Goal: Information Seeking & Learning: Learn about a topic

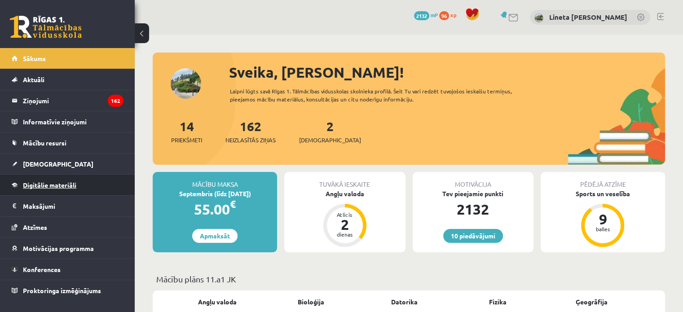
click at [71, 182] on span "Digitālie materiāli" at bounding box center [49, 185] width 53 height 8
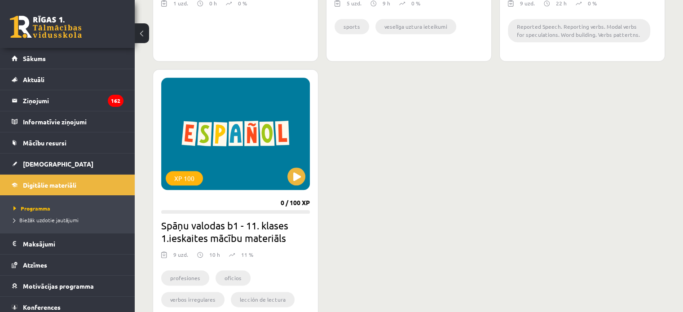
scroll to position [1020, 0]
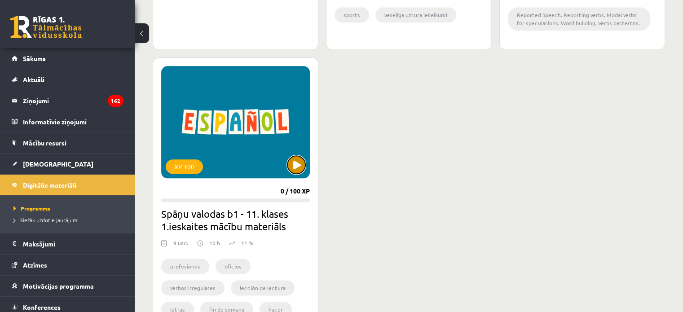
click at [299, 165] on button at bounding box center [296, 165] width 18 height 18
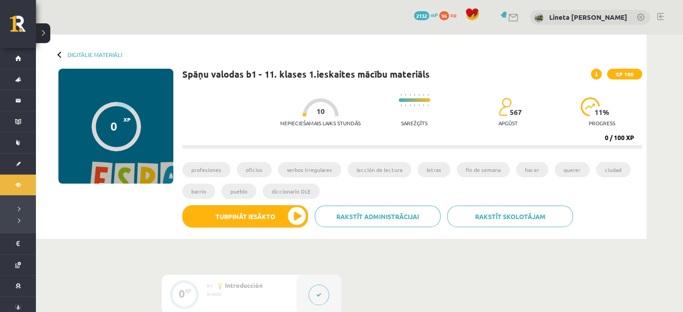
drag, startPoint x: 0, startPoint y: 0, endPoint x: 362, endPoint y: 244, distance: 436.9
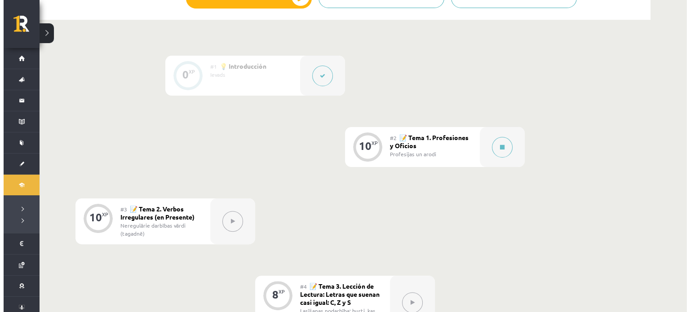
scroll to position [224, 0]
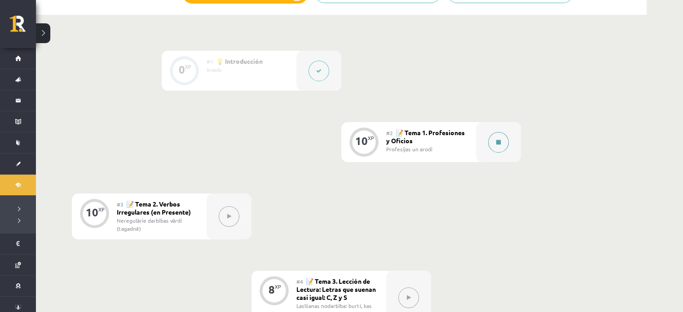
click at [512, 145] on div at bounding box center [498, 142] width 45 height 40
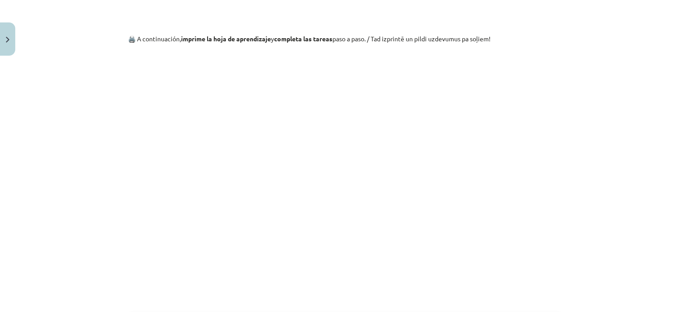
scroll to position [990, 0]
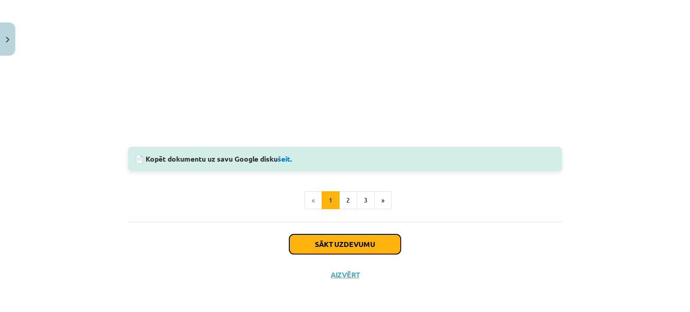
click at [341, 240] on button "Sākt uzdevumu" at bounding box center [344, 244] width 111 height 20
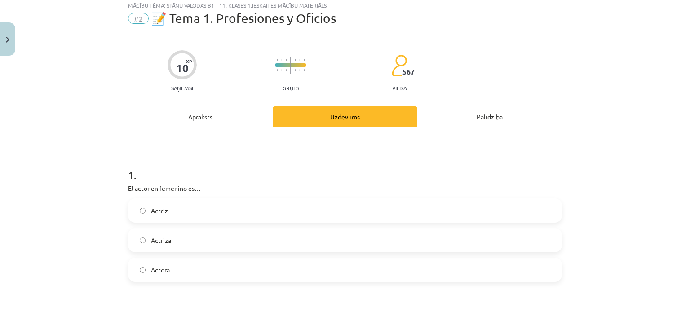
scroll to position [22, 0]
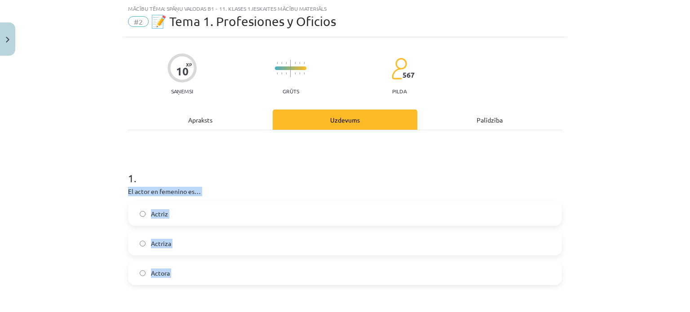
drag, startPoint x: 122, startPoint y: 187, endPoint x: 190, endPoint y: 291, distance: 124.6
click at [111, 236] on div "Mācību tēma: Spāņu valodas b1 - 11. klases 1.ieskaites mācību materiāls #2 📝 Te…" at bounding box center [345, 156] width 690 height 312
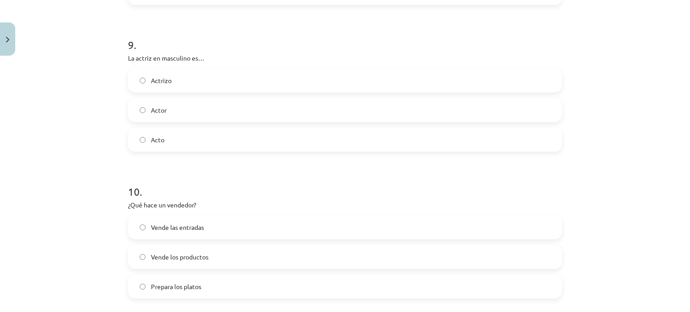
scroll to position [1421, 0]
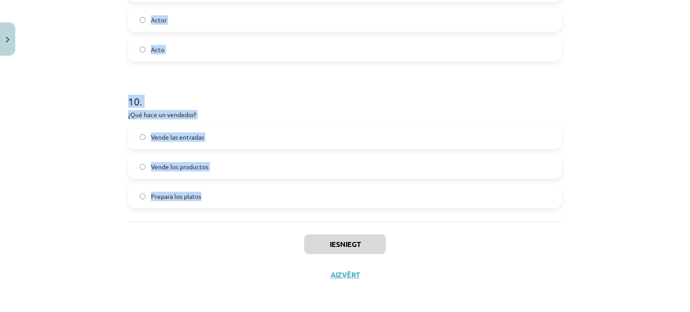
drag, startPoint x: 123, startPoint y: 109, endPoint x: 225, endPoint y: 208, distance: 142.3
copy form "1 . El actor en femenino es… Actriz Actriza Actora 2 . ¿Quién conduce los autob…"
click at [136, 150] on div "Vende las entradas Vende los productos Prepara los platos" at bounding box center [345, 167] width 434 height 84
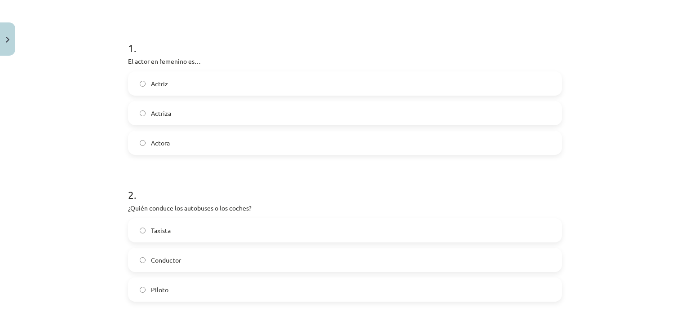
scroll to position [153, 0]
click at [176, 115] on label "Actriza" at bounding box center [345, 113] width 432 height 22
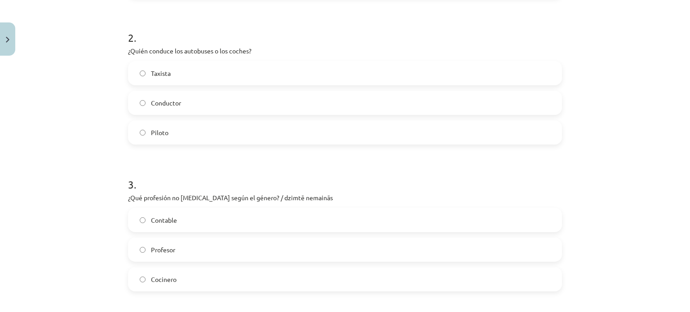
scroll to position [310, 0]
click at [173, 101] on span "Conductor" at bounding box center [166, 102] width 30 height 9
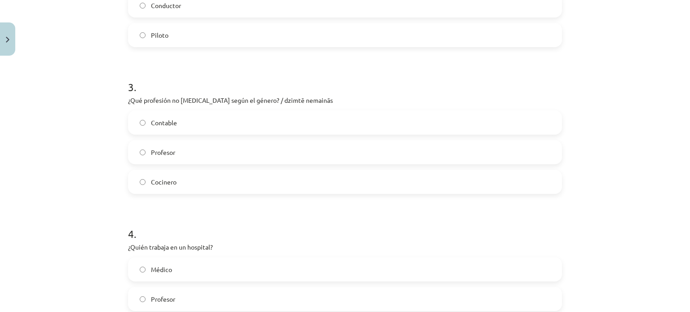
click at [178, 116] on label "Contable" at bounding box center [345, 122] width 432 height 22
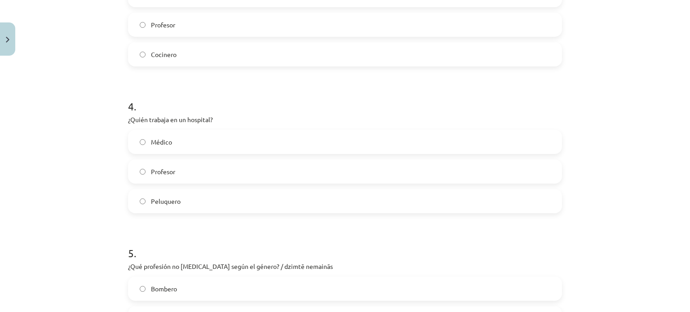
scroll to position [569, 0]
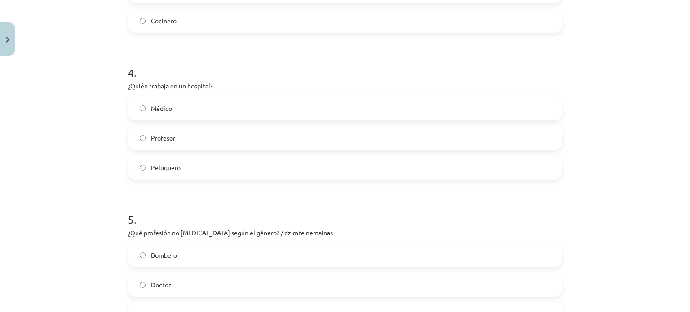
click at [192, 103] on label "Médico" at bounding box center [345, 108] width 432 height 22
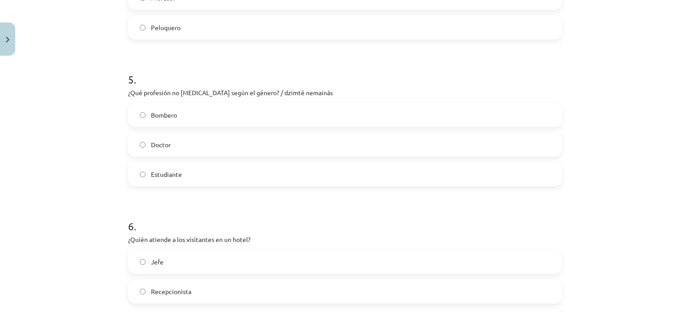
click at [193, 176] on label "Estudiante" at bounding box center [345, 174] width 432 height 22
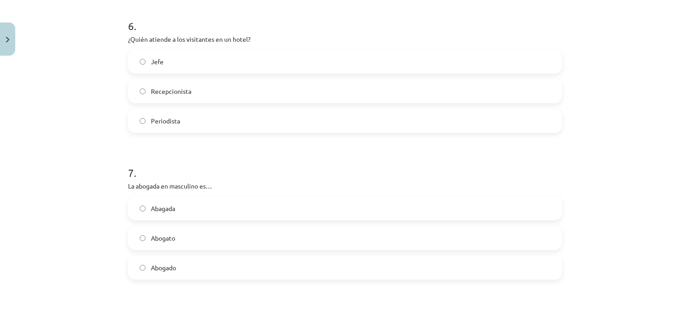
scroll to position [909, 0]
click at [190, 91] on label "Recepcionista" at bounding box center [345, 91] width 432 height 22
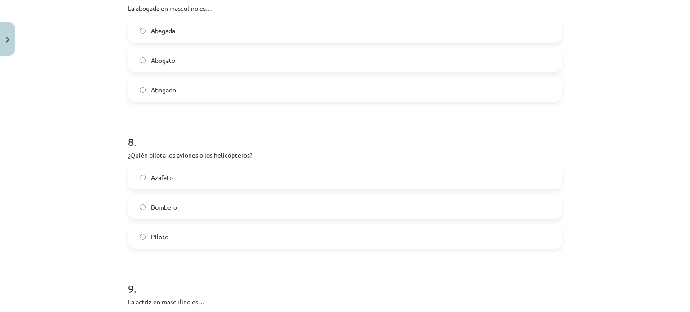
scroll to position [1074, 0]
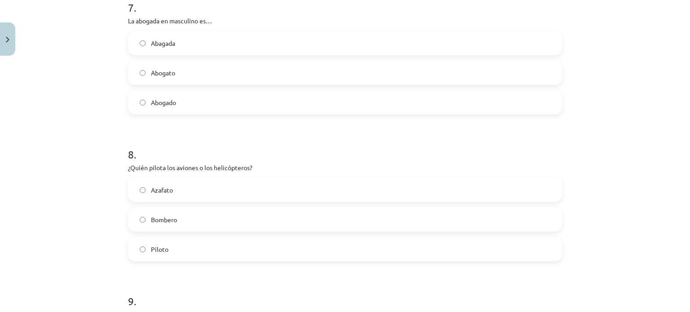
click at [181, 104] on label "Abogado" at bounding box center [345, 102] width 432 height 22
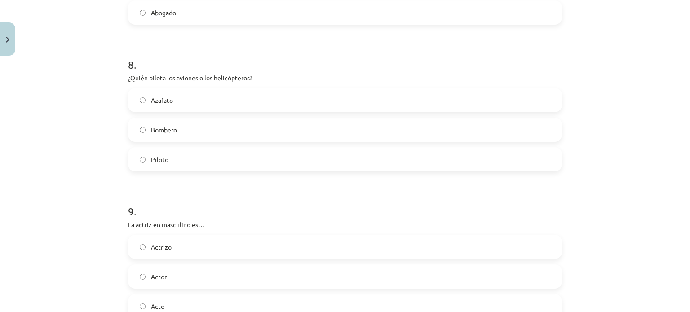
scroll to position [1164, 0]
click at [183, 161] on label "Piloto" at bounding box center [345, 159] width 432 height 22
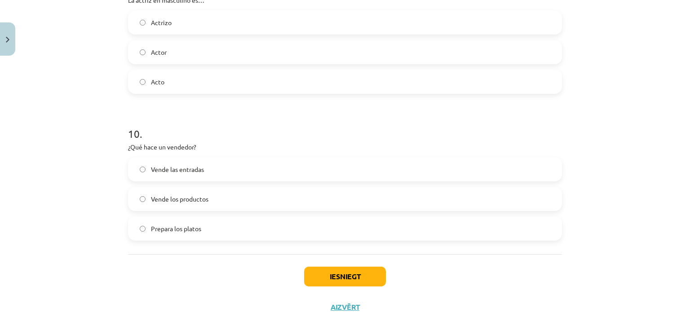
scroll to position [1349, 0]
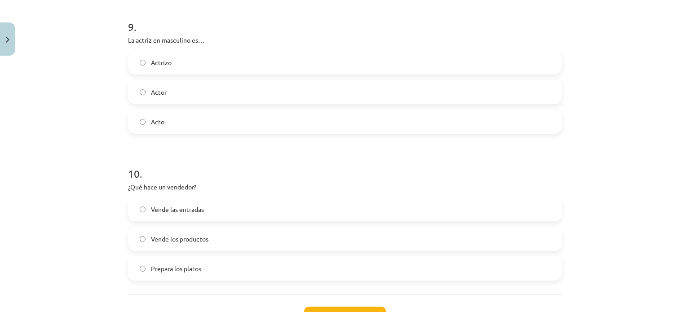
click at [178, 89] on label "Actor" at bounding box center [345, 92] width 432 height 22
click at [176, 244] on label "Vende los productos" at bounding box center [345, 239] width 432 height 22
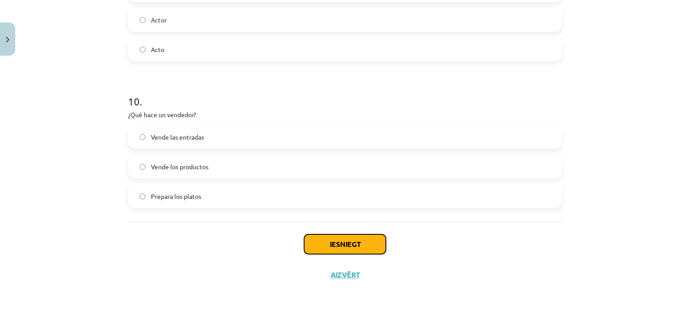
click at [345, 243] on button "Iesniegt" at bounding box center [345, 244] width 82 height 20
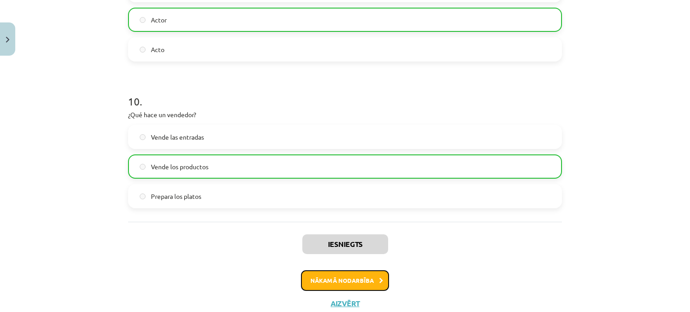
click at [345, 280] on button "Nākamā nodarbība" at bounding box center [345, 280] width 88 height 21
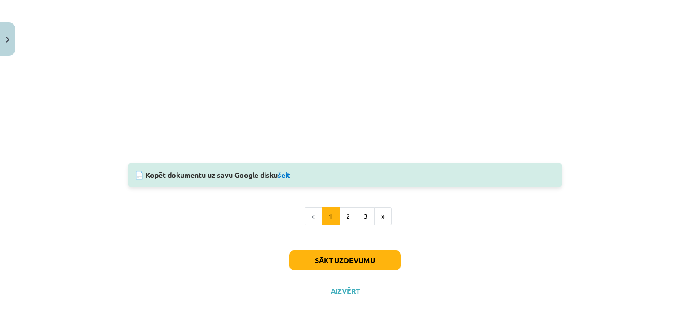
scroll to position [962, 0]
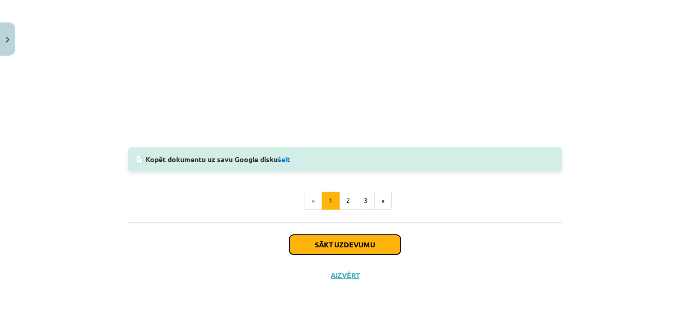
click at [338, 244] on button "Sākt uzdevumu" at bounding box center [344, 245] width 111 height 20
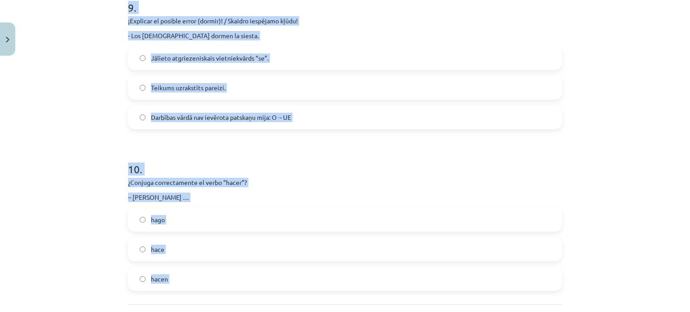
scroll to position [1510, 0]
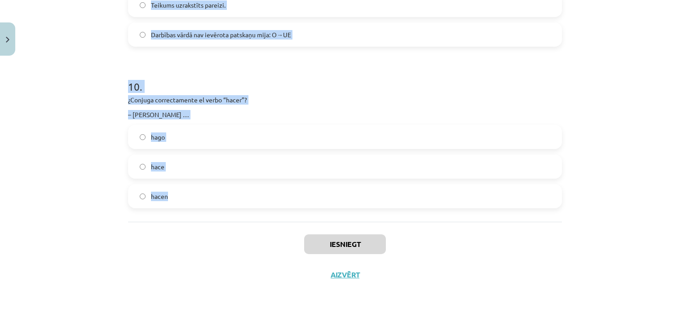
drag, startPoint x: 121, startPoint y: 173, endPoint x: 230, endPoint y: 184, distance: 109.2
copy form "8 . ¿Loremip dolorsitametc ad elits “do”? – Ei … tem incid utla 9 . ¿Etdolor ma…"
click at [85, 146] on div "Mācību tēma: Spāņu valodas b1 - 11. klases 1.ieskaites mācību materiāls #3 📝 Te…" at bounding box center [345, 156] width 690 height 312
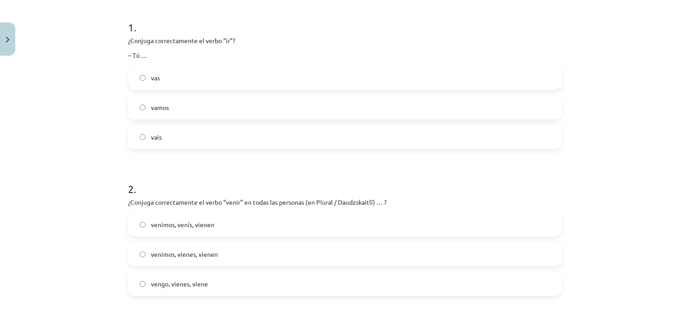
scroll to position [174, 0]
click at [171, 85] on label "vas" at bounding box center [345, 77] width 432 height 22
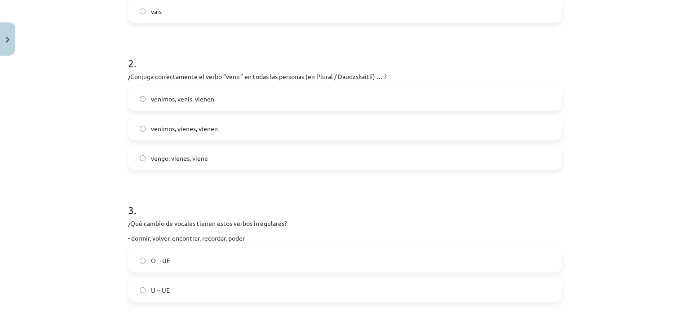
scroll to position [298, 0]
click at [189, 102] on span "venimos, venís, vienen" at bounding box center [182, 99] width 63 height 9
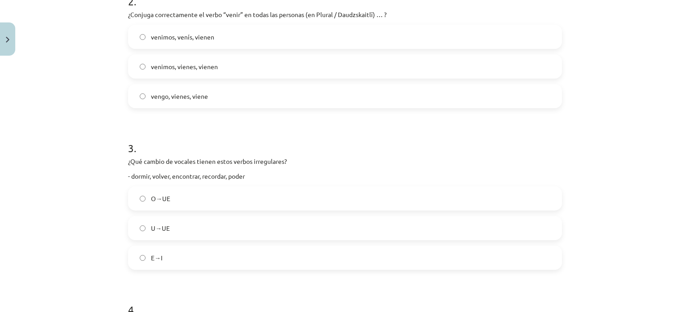
scroll to position [447, 0]
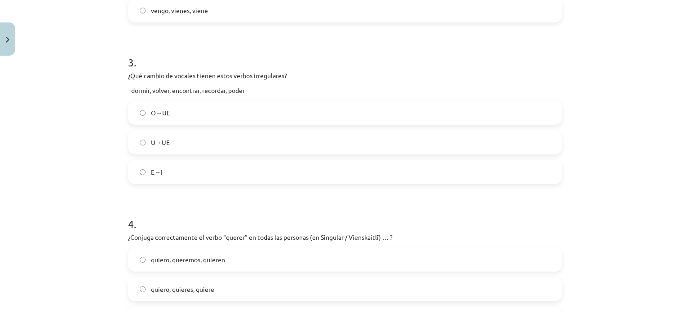
click at [184, 116] on label "O→UE" at bounding box center [345, 113] width 432 height 22
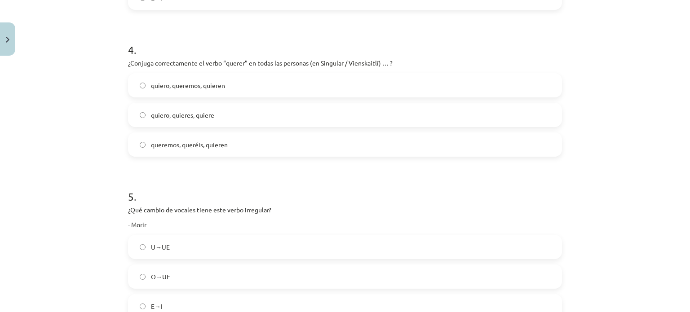
scroll to position [564, 0]
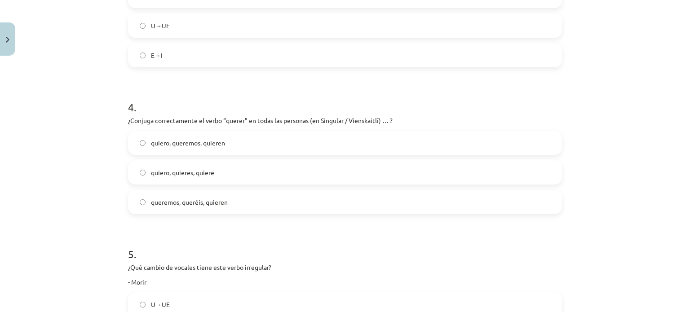
click at [172, 174] on span "quiero, quieres, quiere" at bounding box center [182, 172] width 63 height 9
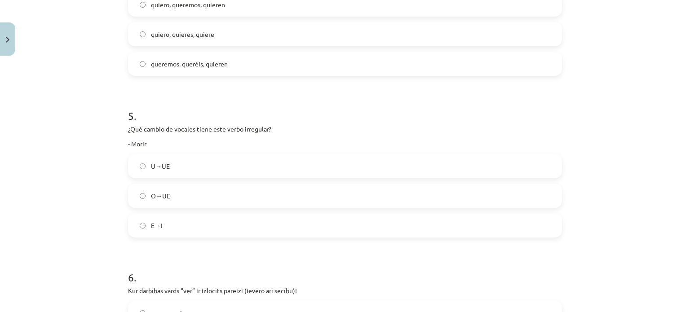
scroll to position [708, 0]
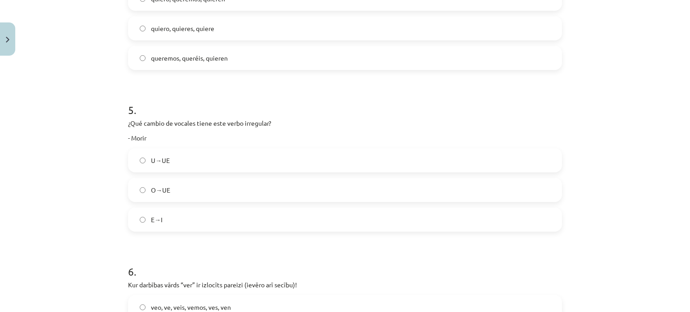
click at [171, 191] on label "O→UE" at bounding box center [345, 190] width 432 height 22
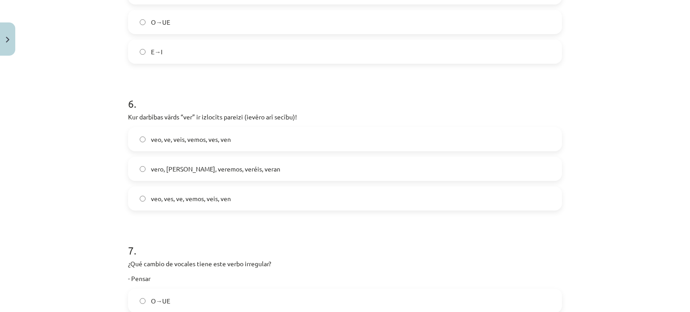
scroll to position [876, 0]
click at [185, 202] on span "veo, ves, ve, vemos, veis, ven" at bounding box center [191, 198] width 80 height 9
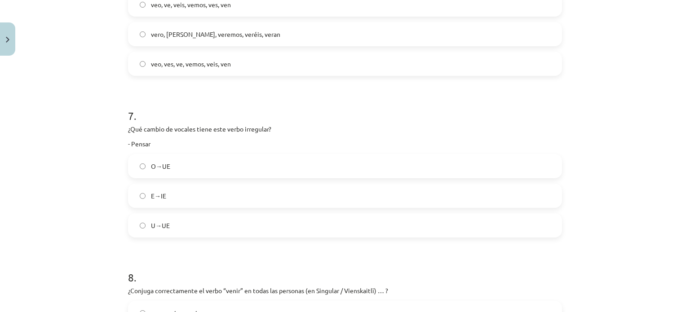
scroll to position [1011, 0]
click at [183, 194] on label "E→IE" at bounding box center [345, 195] width 432 height 22
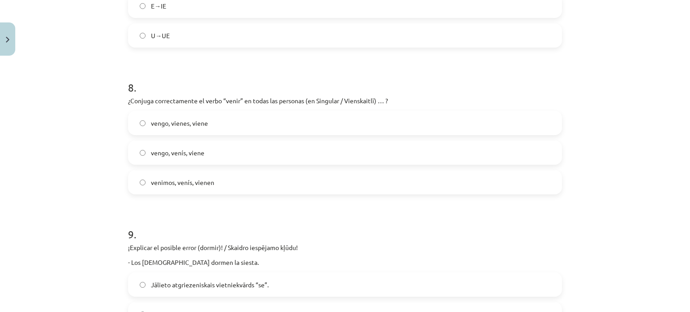
scroll to position [1191, 0]
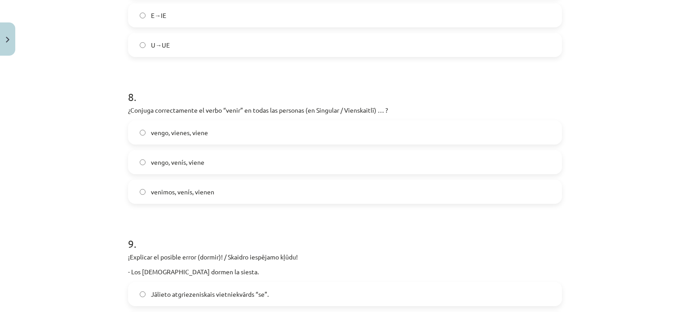
click at [186, 165] on span "vengo, venís, viene" at bounding box center [177, 162] width 53 height 9
click at [179, 133] on span "vengo, vienes, viene" at bounding box center [179, 132] width 57 height 9
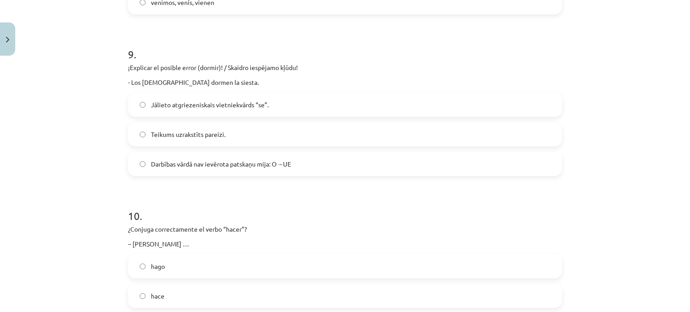
scroll to position [1381, 0]
click at [235, 165] on span "Darbības vārdā nav ievērota patskaņu mija: O→UE" at bounding box center [221, 163] width 140 height 9
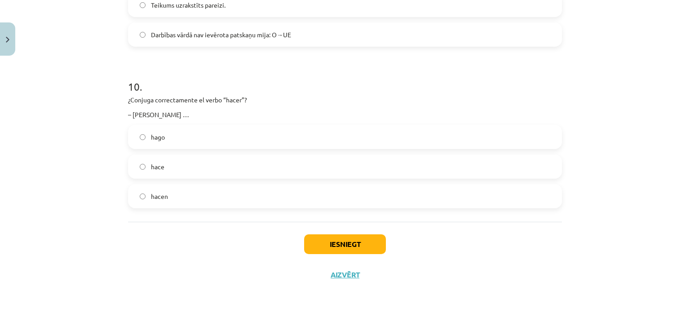
click at [183, 164] on label "hace" at bounding box center [345, 166] width 432 height 22
click at [341, 244] on button "Iesniegt" at bounding box center [345, 244] width 82 height 20
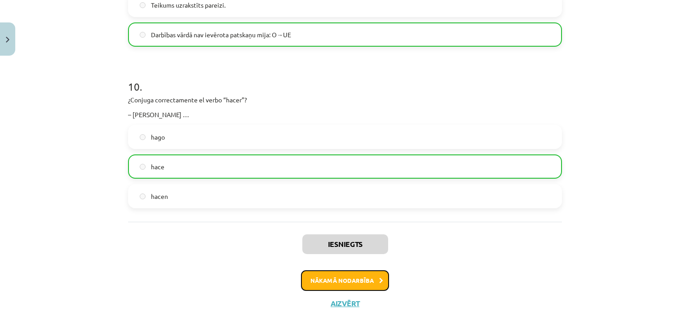
click at [347, 279] on button "Nākamā nodarbība" at bounding box center [345, 280] width 88 height 21
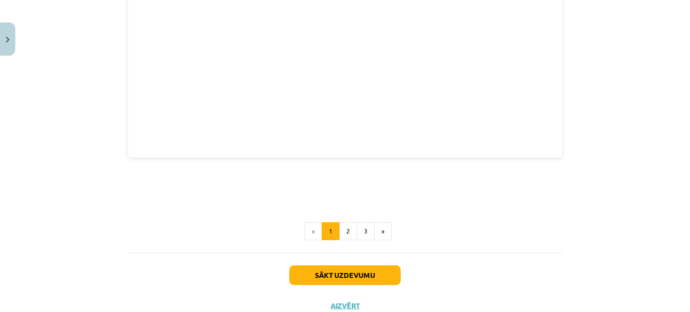
scroll to position [1445, 0]
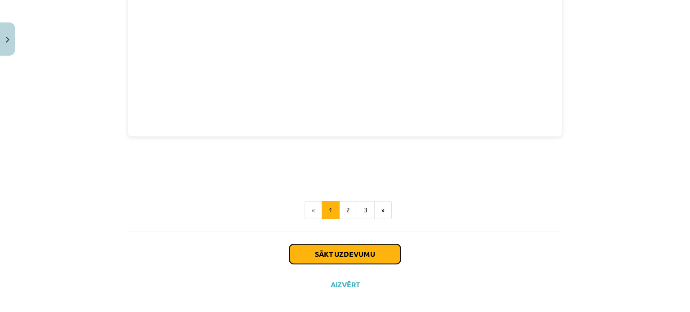
click at [350, 246] on button "Sākt uzdevumu" at bounding box center [344, 254] width 111 height 20
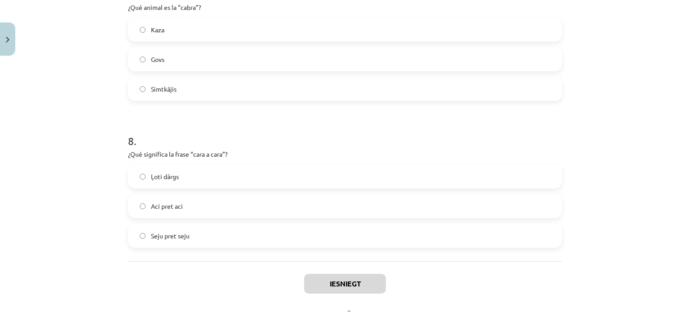
scroll to position [1127, 0]
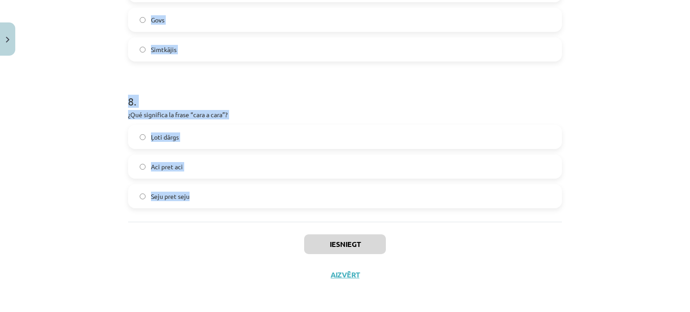
drag, startPoint x: 122, startPoint y: 188, endPoint x: 212, endPoint y: 189, distance: 89.4
copy form "“El Señor Sucio” significa… [PERSON_NAME] kungs Netīreļa kungs 2 . ¿Qué signifi…"
click at [110, 118] on div "Mācību tēma: Spāņu valodas b1 - 11. klases 1.ieskaites mācību materiāls #4 📝 Te…" at bounding box center [345, 156] width 690 height 312
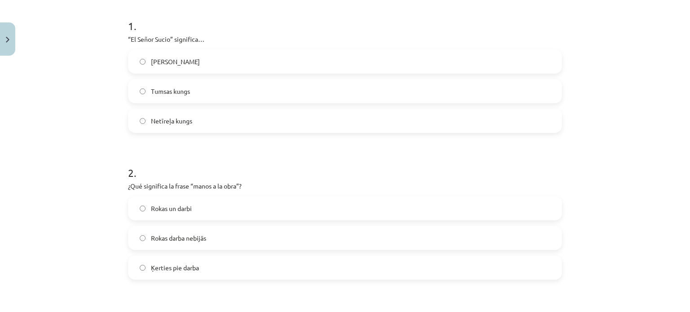
scroll to position [175, 0]
click at [192, 118] on label "Netīreļa kungs" at bounding box center [345, 120] width 432 height 22
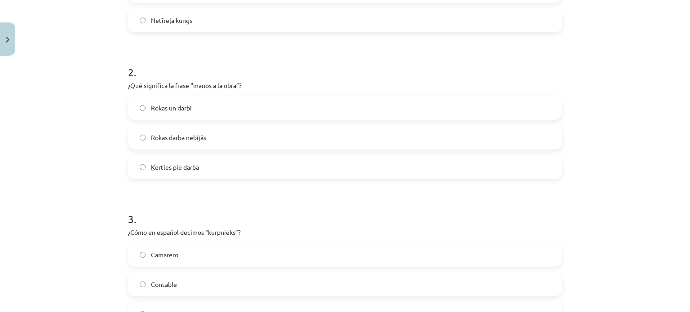
scroll to position [278, 0]
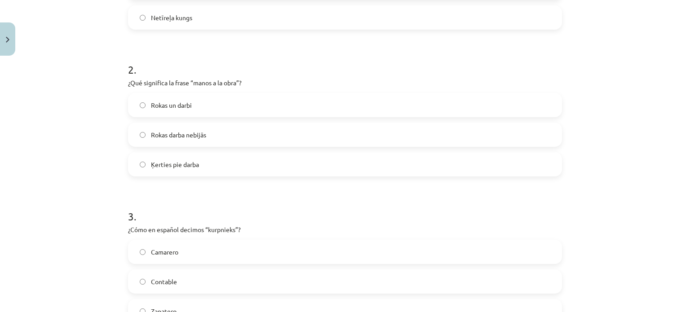
click at [195, 163] on span "Ķerties pie darba" at bounding box center [175, 164] width 48 height 9
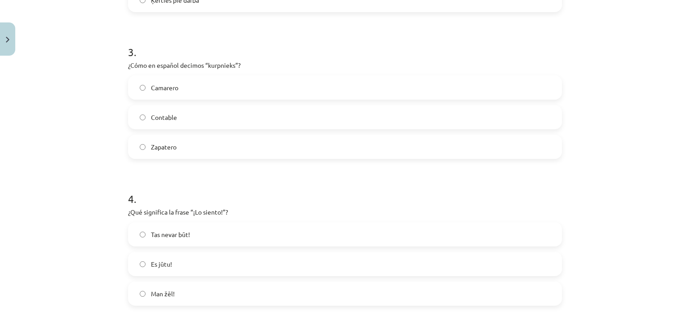
scroll to position [441, 0]
click at [170, 148] on span "Zapatero" at bounding box center [164, 148] width 26 height 9
click at [165, 143] on span "Man žēl!" at bounding box center [163, 146] width 24 height 9
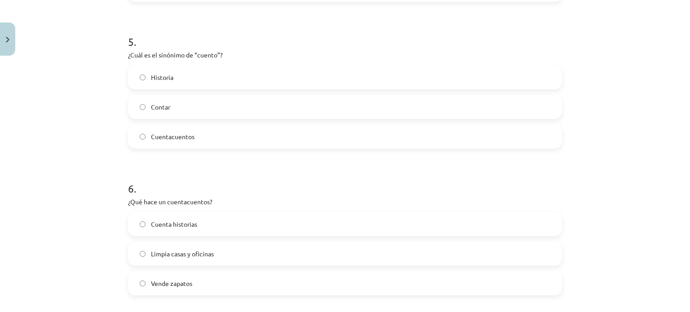
scroll to position [764, 0]
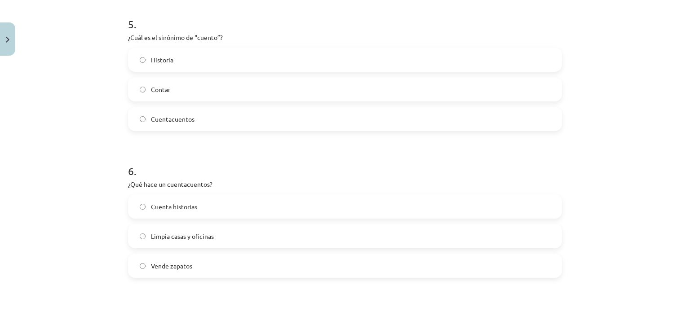
click at [184, 58] on label "Historia" at bounding box center [345, 60] width 432 height 22
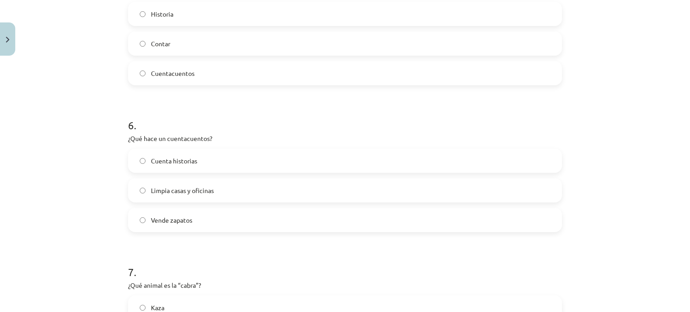
click at [173, 163] on span "Cuenta historias" at bounding box center [174, 160] width 46 height 9
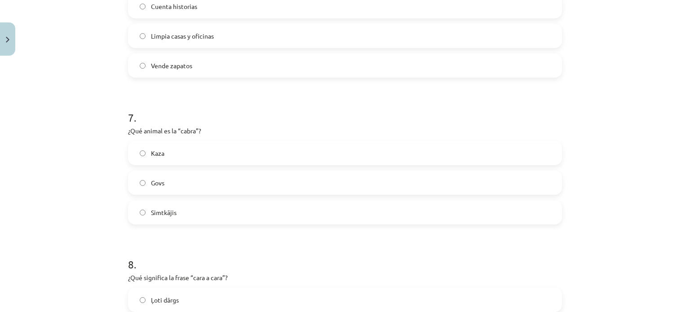
click at [162, 149] on label "Kaza" at bounding box center [345, 153] width 432 height 22
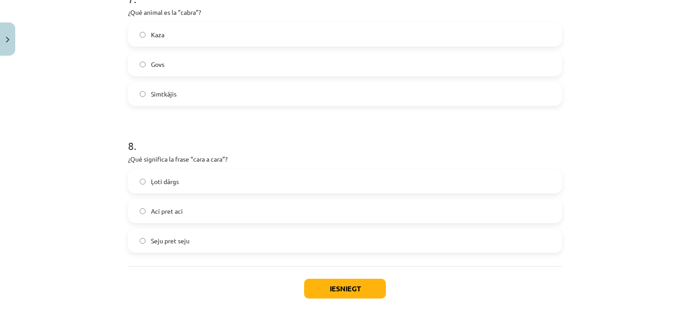
scroll to position [1127, 0]
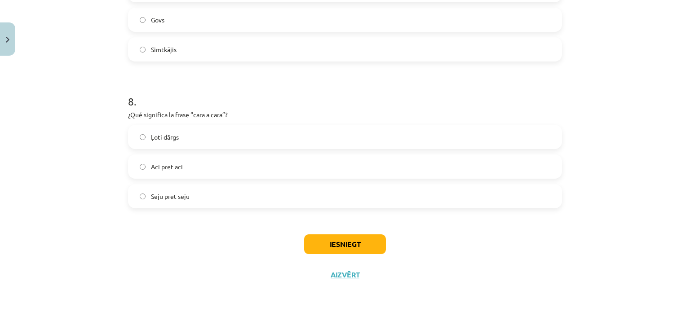
click at [193, 157] on label "Aci pret aci" at bounding box center [345, 166] width 432 height 22
click at [349, 239] on button "Iesniegt" at bounding box center [345, 244] width 82 height 20
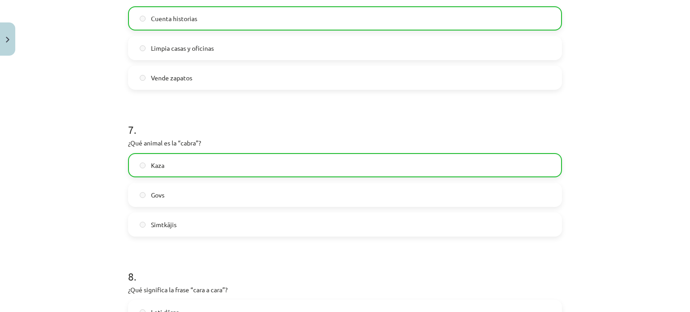
scroll to position [1156, 0]
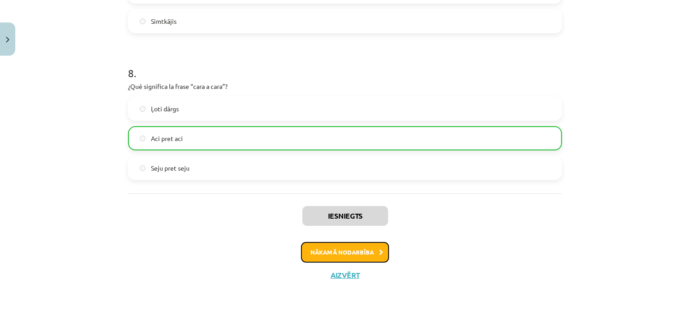
click at [323, 249] on button "Nākamā nodarbība" at bounding box center [345, 252] width 88 height 21
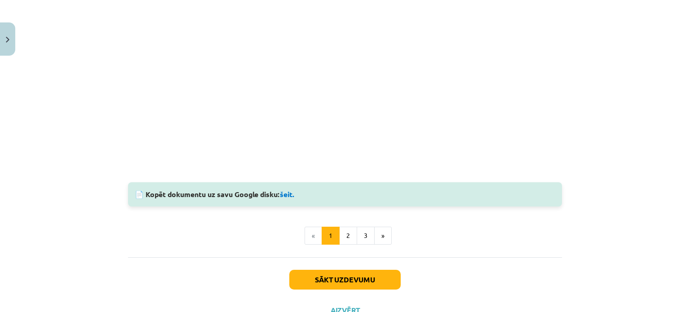
scroll to position [717, 0]
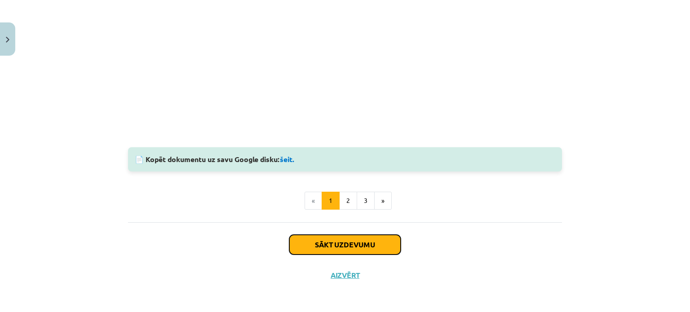
click at [322, 246] on button "Sākt uzdevumu" at bounding box center [344, 245] width 111 height 20
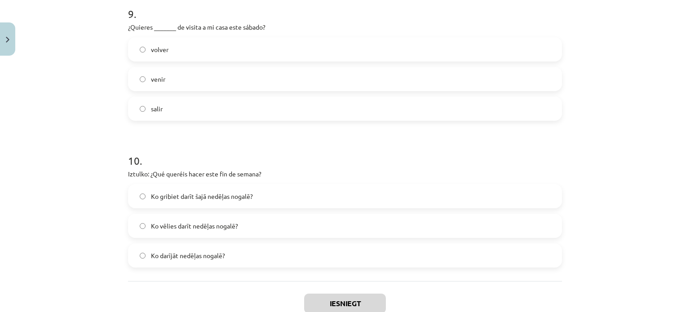
scroll to position [1421, 0]
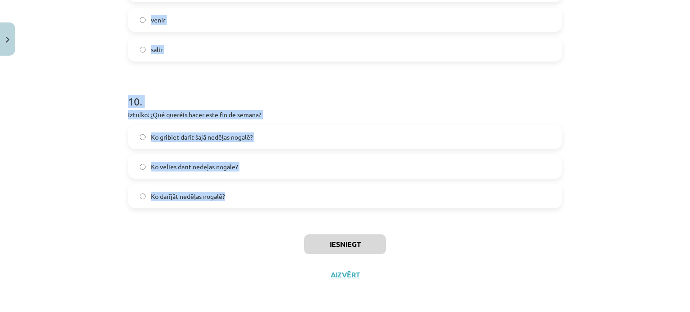
drag, startPoint x: 122, startPoint y: 190, endPoint x: 245, endPoint y: 190, distance: 122.6
copy form "¿Lore ip dolor sitametcons ad elitseddoe? / Temp in utlaboreetdo ma aliquaen? a…"
click at [62, 145] on div "Mācību tēma: Spāņu valodas b1 - 11. klases 1.ieskaites mācību materiāls #5 📝 Te…" at bounding box center [345, 156] width 690 height 312
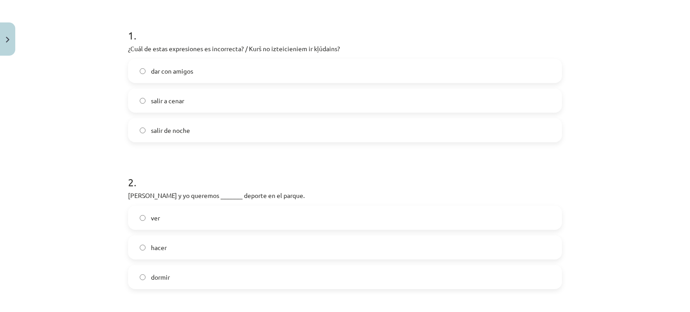
scroll to position [181, 0]
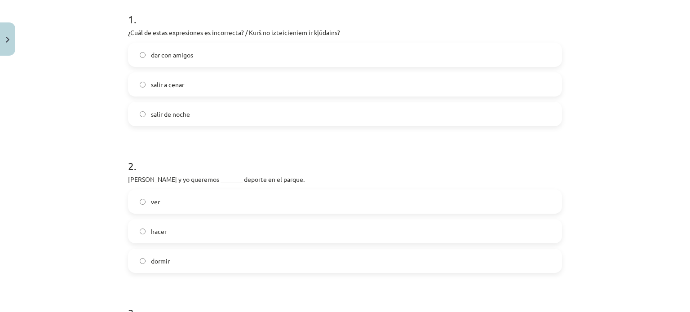
click at [162, 53] on span "dar con amigos" at bounding box center [172, 54] width 42 height 9
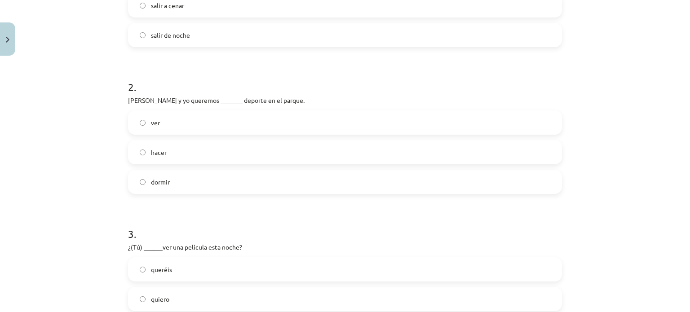
scroll to position [262, 0]
click at [178, 150] on label "hacer" at bounding box center [345, 150] width 432 height 22
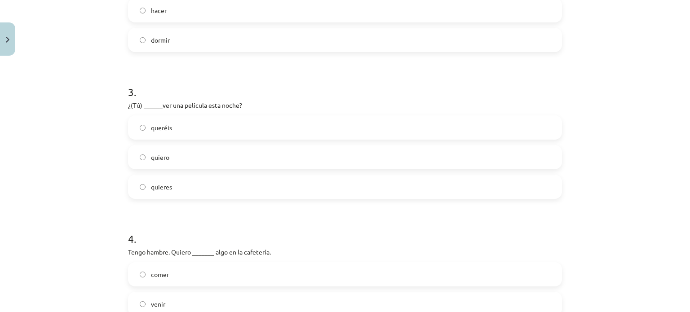
scroll to position [417, 0]
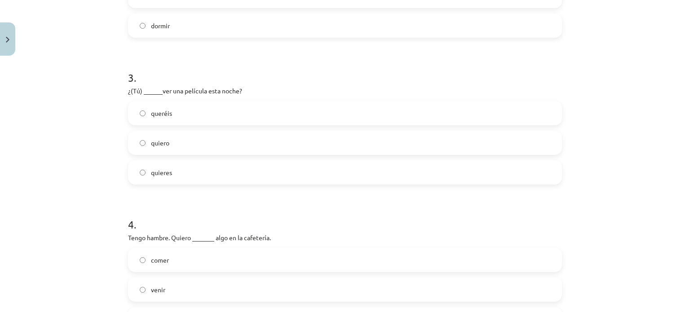
click at [167, 172] on span "quieres" at bounding box center [161, 172] width 21 height 9
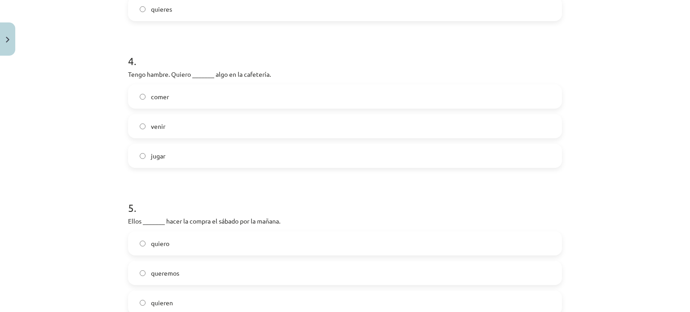
click at [180, 93] on label "comer" at bounding box center [345, 96] width 432 height 22
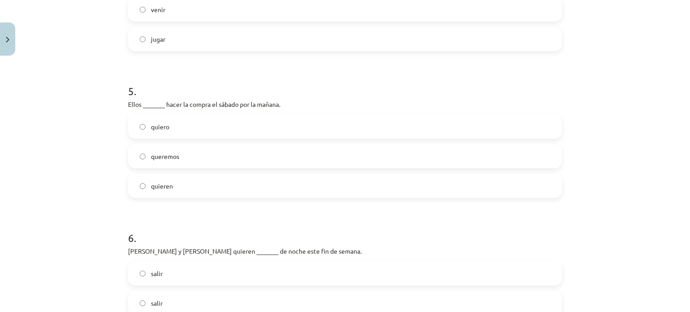
scroll to position [729, 0]
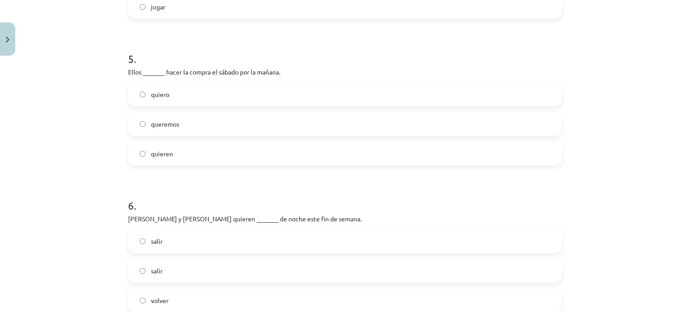
click at [177, 93] on label "quiero" at bounding box center [345, 94] width 432 height 22
click at [185, 152] on label "quieren" at bounding box center [345, 153] width 432 height 22
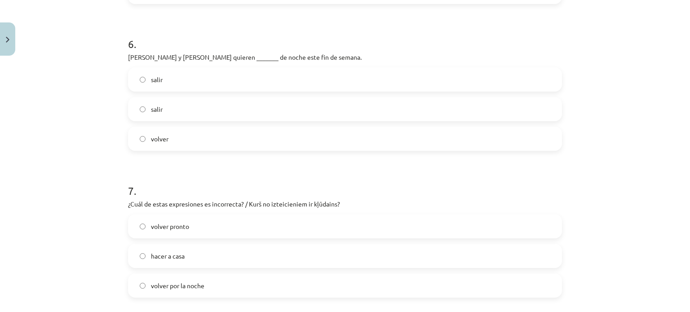
scroll to position [901, 0]
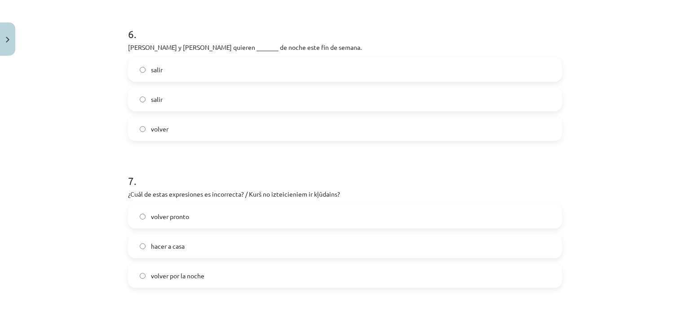
click at [164, 98] on label "salir" at bounding box center [345, 99] width 432 height 22
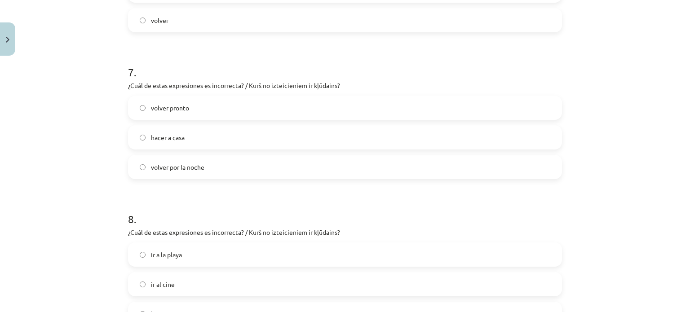
scroll to position [1049, 0]
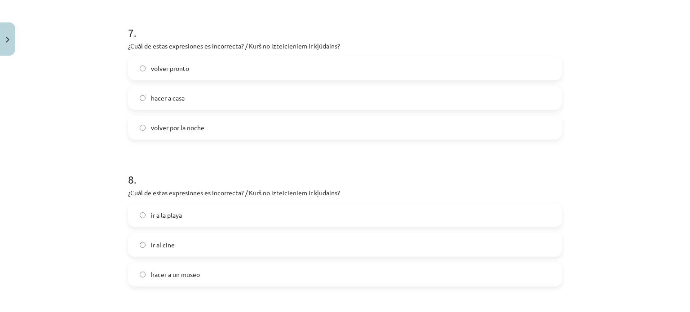
click at [177, 94] on span "hacer a casa" at bounding box center [168, 97] width 34 height 9
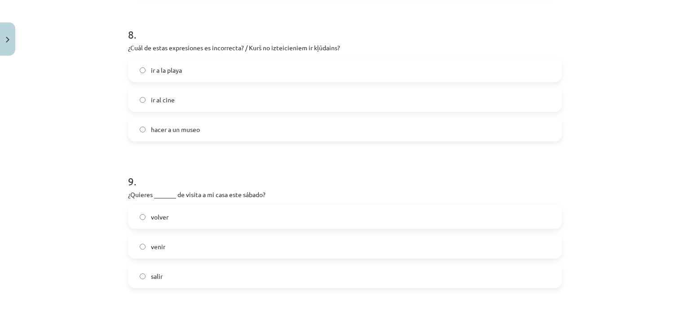
scroll to position [1189, 0]
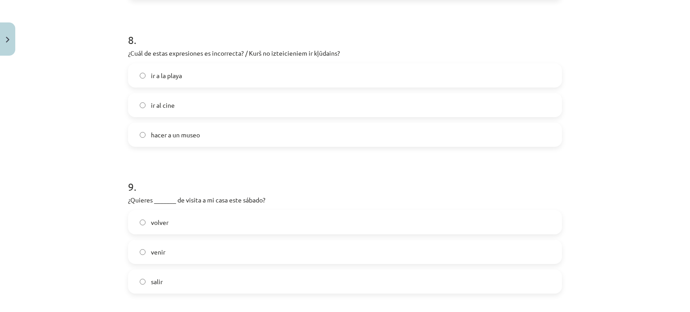
click at [181, 135] on span "hacer a un museo" at bounding box center [175, 134] width 49 height 9
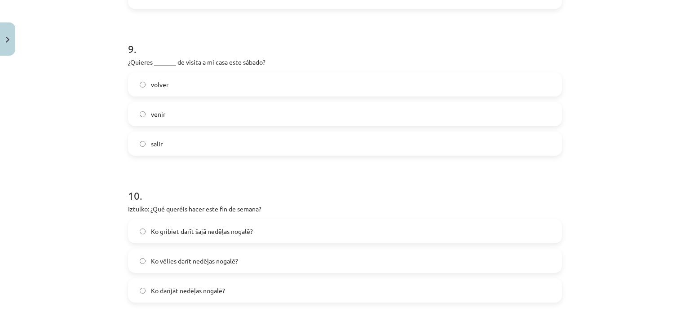
scroll to position [1327, 0]
click at [183, 114] on label "venir" at bounding box center [345, 113] width 432 height 22
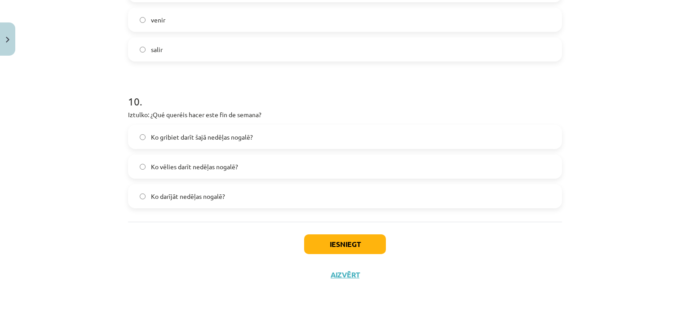
click at [192, 168] on span "Ko vēlies darīt nedēļas nogalē?" at bounding box center [194, 166] width 87 height 9
click at [177, 138] on span "Ko gribiet darīt šajā nedēļas nogalē?" at bounding box center [202, 137] width 102 height 9
click at [334, 246] on button "Iesniegt" at bounding box center [345, 244] width 82 height 20
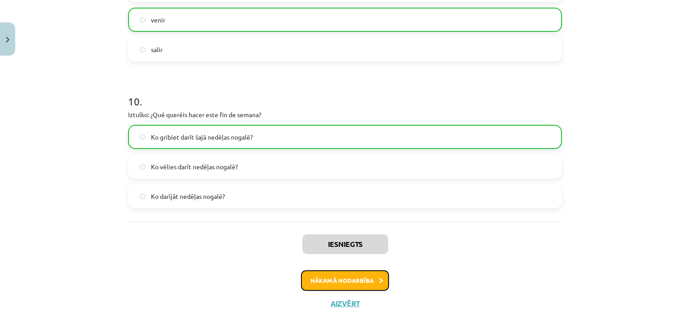
click at [352, 278] on button "Nākamā nodarbība" at bounding box center [345, 280] width 88 height 21
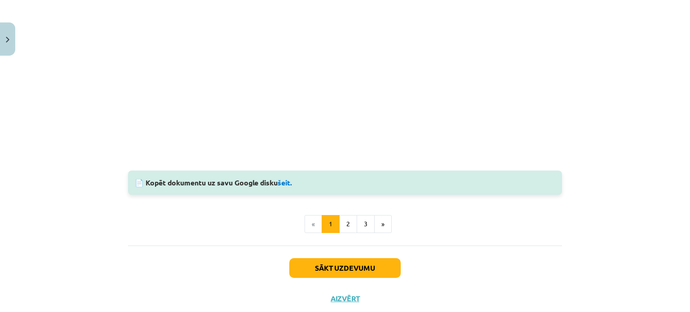
scroll to position [962, 0]
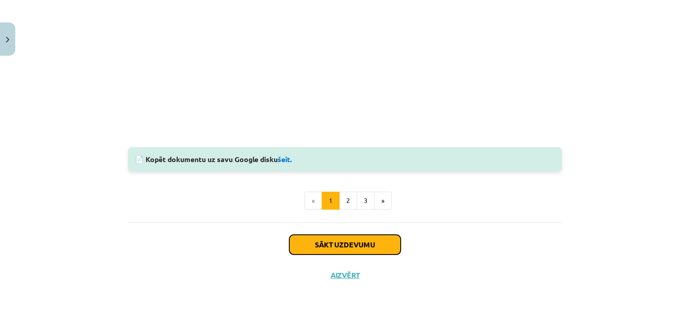
click at [320, 246] on button "Sākt uzdevumu" at bounding box center [344, 245] width 111 height 20
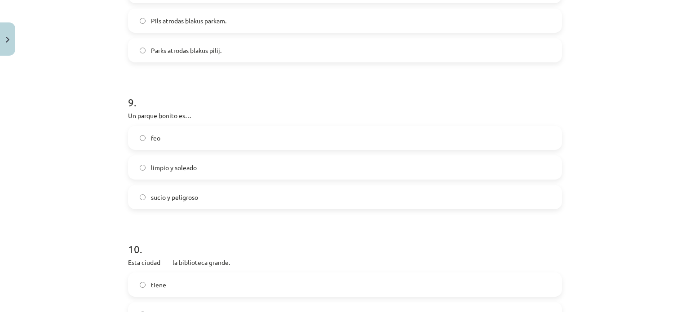
scroll to position [1421, 0]
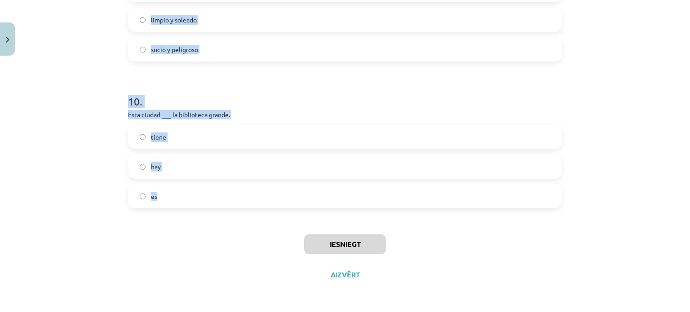
drag, startPoint x: 121, startPoint y: 177, endPoint x: 208, endPoint y: 198, distance: 89.1
copy form "1 . Me gustan los [PERSON_NAME], voy a… un museo un hospital un estadio 2 . Izt…"
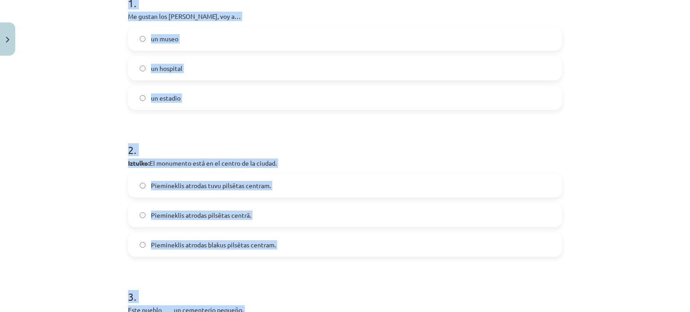
scroll to position [0, 0]
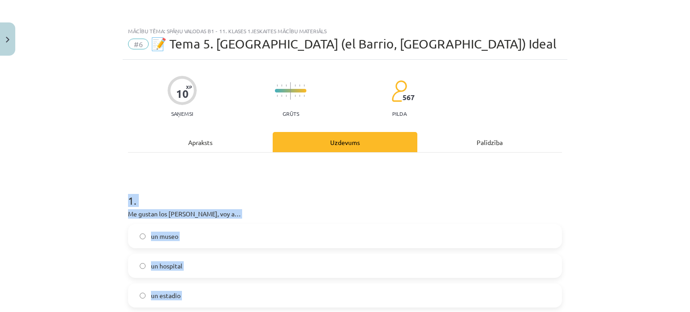
click at [80, 199] on div "Mācību tēma: Spāņu valodas b1 - 11. klases 1.ieskaites mācību materiāls #6 📝 Te…" at bounding box center [345, 156] width 690 height 312
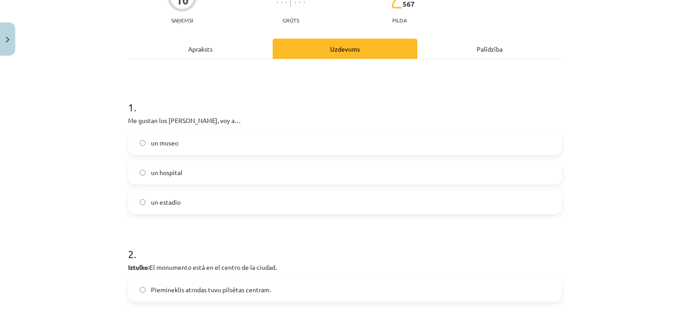
scroll to position [107, 0]
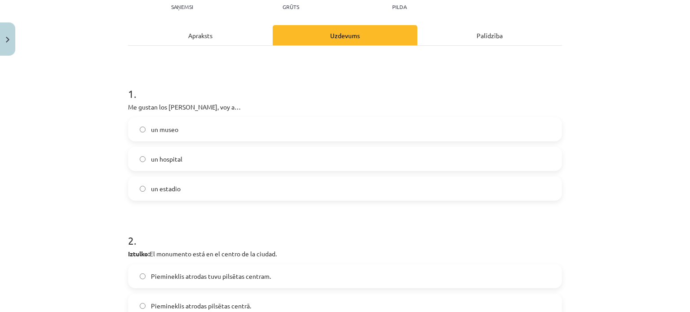
click at [199, 130] on label "un museo" at bounding box center [345, 129] width 432 height 22
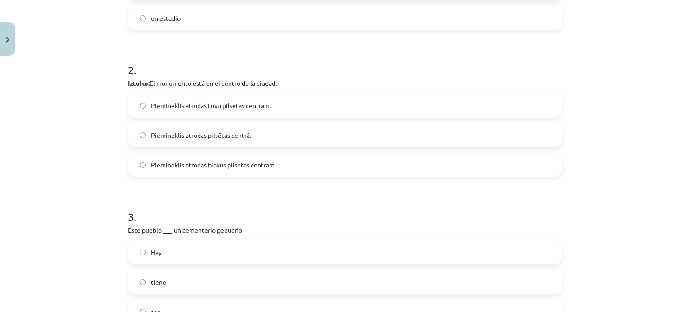
scroll to position [278, 0]
click at [183, 134] on span "Piemineklis atrodas pilsētas centrā." at bounding box center [201, 134] width 100 height 9
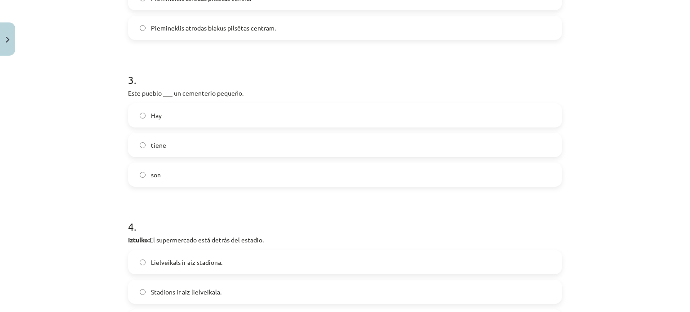
scroll to position [454, 0]
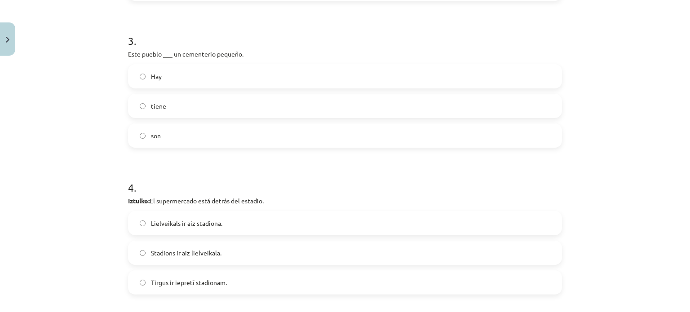
click at [196, 106] on label "tiene" at bounding box center [345, 106] width 432 height 22
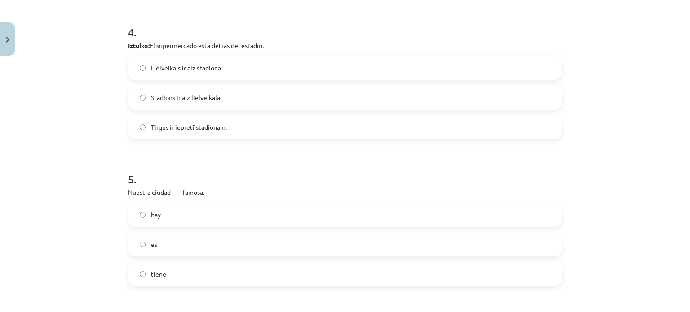
scroll to position [621, 0]
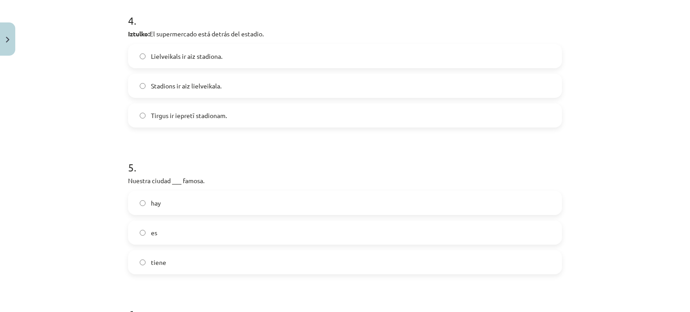
click at [198, 53] on span "Lielveikals ir aiz stadiona." at bounding box center [186, 56] width 71 height 9
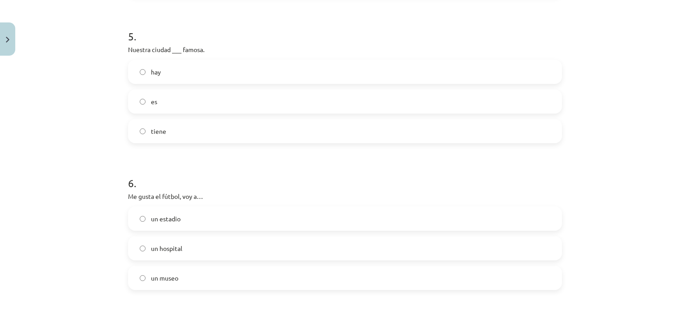
scroll to position [778, 0]
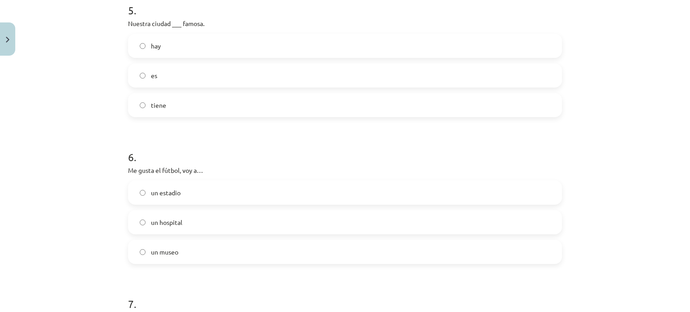
click at [171, 75] on label "es" at bounding box center [345, 75] width 432 height 22
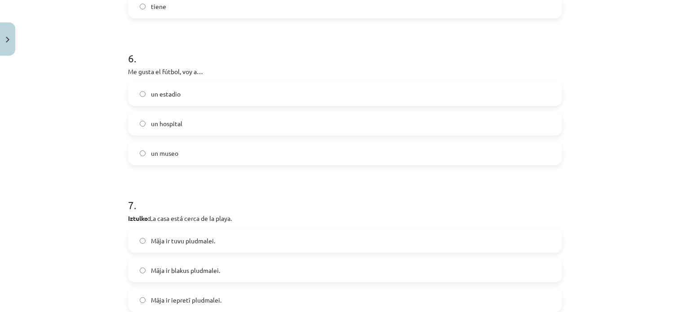
scroll to position [891, 0]
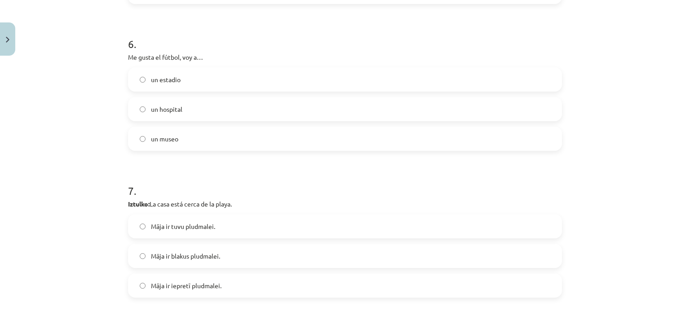
click at [186, 75] on label "un estadio" at bounding box center [345, 79] width 432 height 22
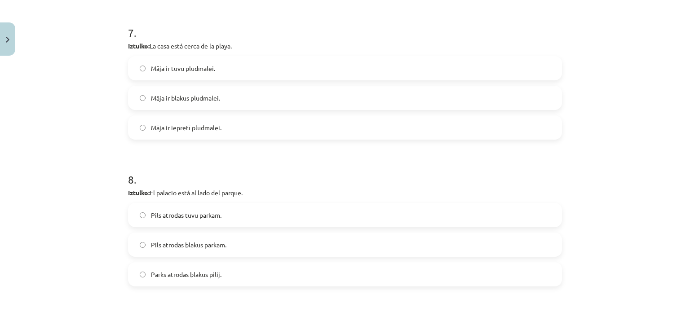
click at [209, 67] on span "Māja ir tuvu pludmalei." at bounding box center [183, 68] width 64 height 9
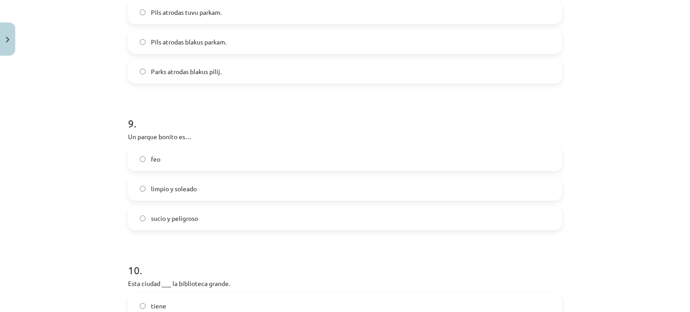
click at [209, 67] on span "Parks atrodas blakus pilij." at bounding box center [186, 71] width 71 height 9
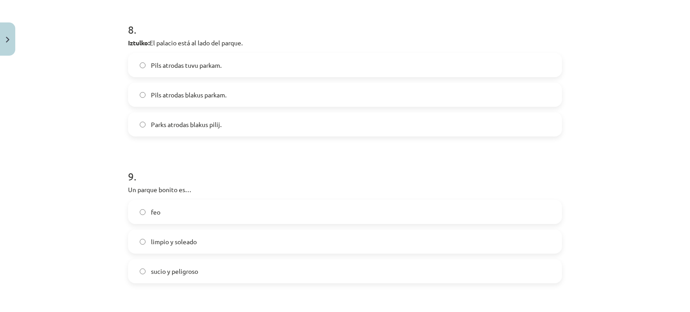
scroll to position [1200, 0]
click at [181, 100] on label "Pils atrodas blakus parkam." at bounding box center [345, 94] width 432 height 22
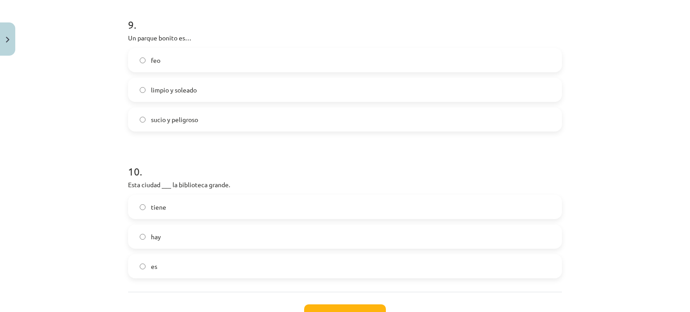
scroll to position [1362, 0]
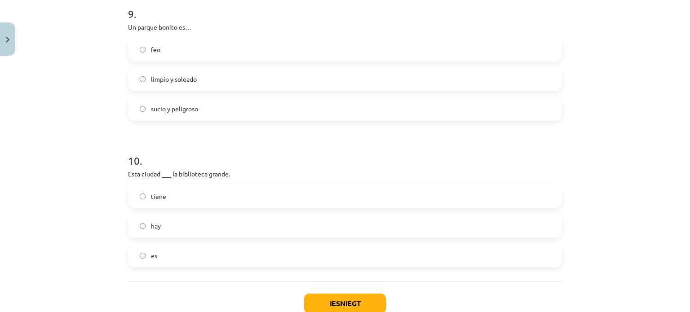
click at [183, 75] on span "limpio y soleado" at bounding box center [174, 79] width 46 height 9
click at [194, 195] on label "tiene" at bounding box center [345, 196] width 432 height 22
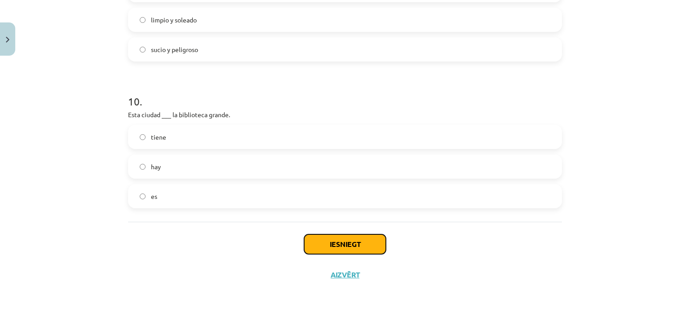
click at [331, 244] on button "Iesniegt" at bounding box center [345, 244] width 82 height 20
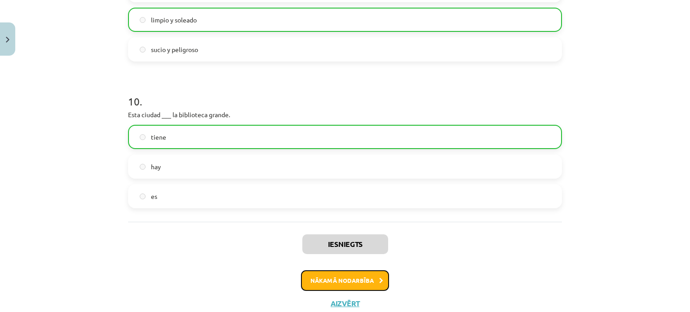
click at [349, 278] on button "Nākamā nodarbība" at bounding box center [345, 280] width 88 height 21
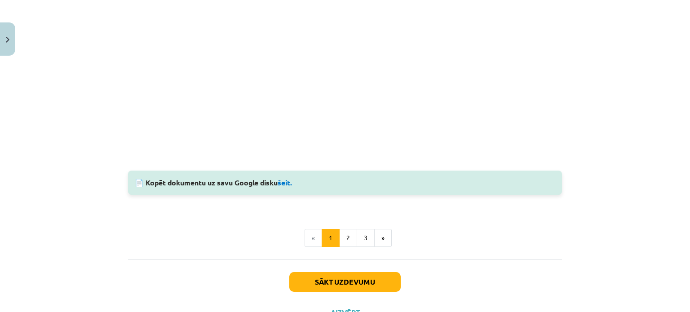
scroll to position [831, 0]
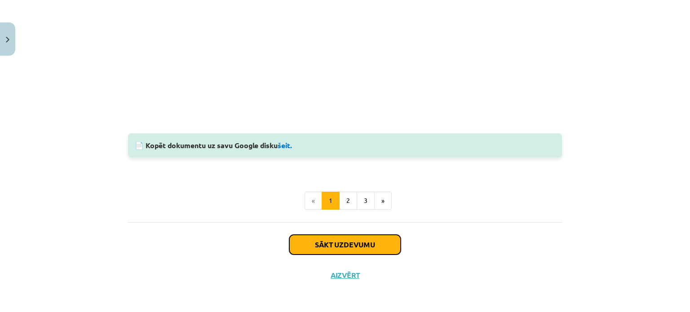
click at [345, 242] on button "Sākt uzdevumu" at bounding box center [344, 245] width 111 height 20
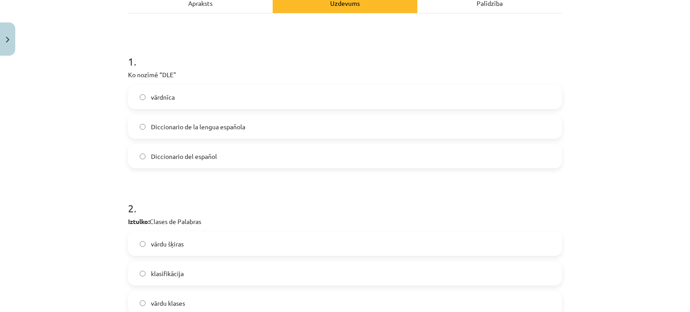
scroll to position [177, 0]
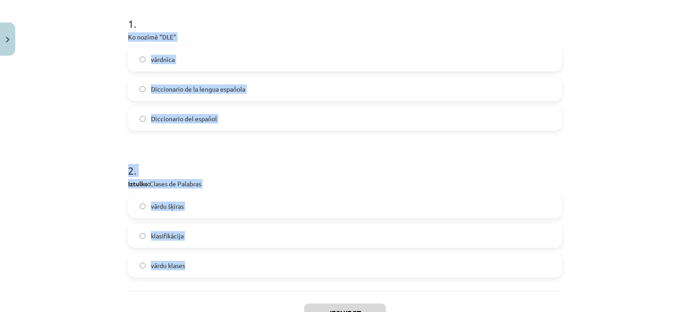
drag, startPoint x: 116, startPoint y: 41, endPoint x: 206, endPoint y: 278, distance: 253.5
click at [206, 278] on div "Mācību tēma: Spāņu valodas b1 - 11. klases 1.ieskaites mācību materiāls #7 📝 Te…" at bounding box center [345, 156] width 690 height 312
copy form "Ko nozīmē “DLE" vārdnīca Diccionario de la lengua española Diccionario del espa…"
click at [95, 168] on div "Mācību tēma: Spāņu valodas b1 - 11. klases 1.ieskaites mācību materiāls #7 📝 Te…" at bounding box center [345, 156] width 690 height 312
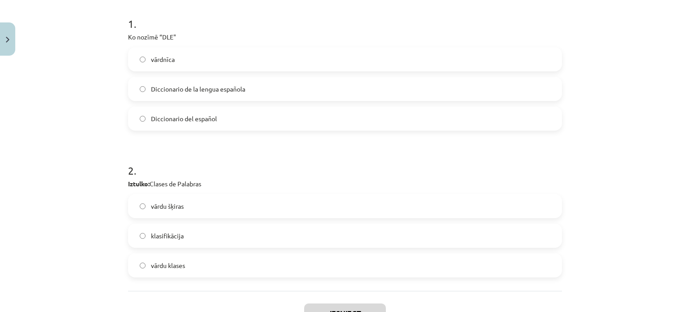
click at [208, 93] on span "Diccionario de la lengua española" at bounding box center [198, 88] width 94 height 9
click at [174, 205] on span "vārdu šķiras" at bounding box center [167, 206] width 33 height 9
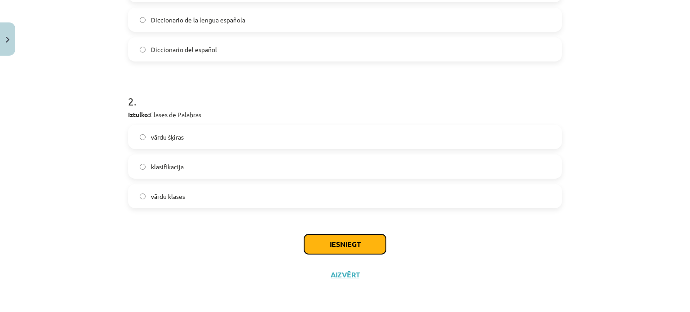
click at [326, 241] on button "Iesniegt" at bounding box center [345, 244] width 82 height 20
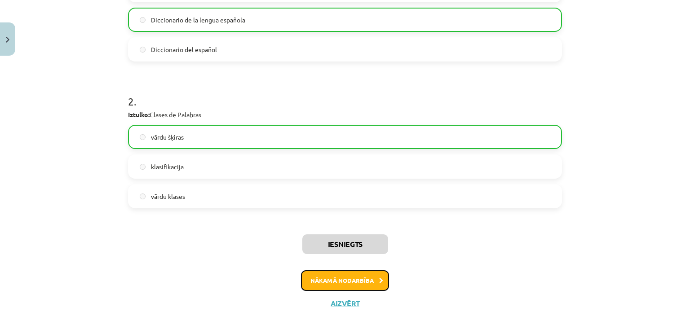
click at [355, 277] on button "Nākamā nodarbība" at bounding box center [345, 280] width 88 height 21
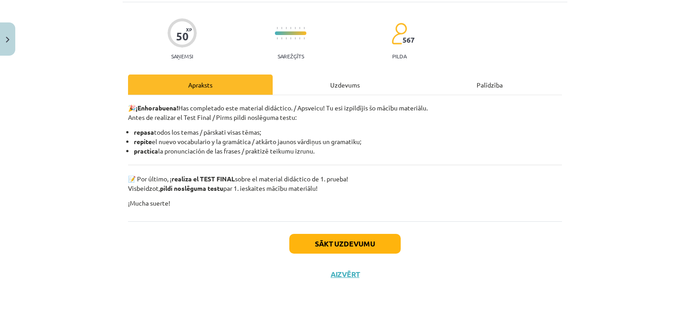
scroll to position [22, 0]
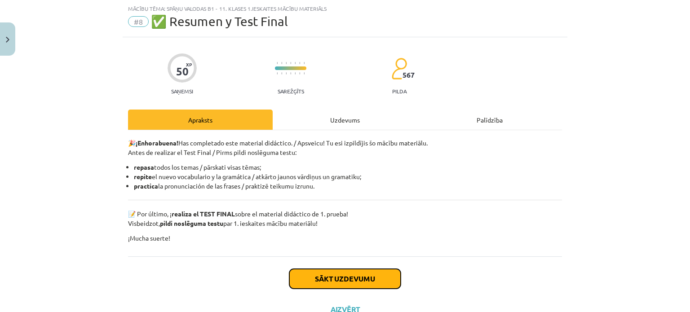
click at [353, 275] on button "Sākt uzdevumu" at bounding box center [344, 279] width 111 height 20
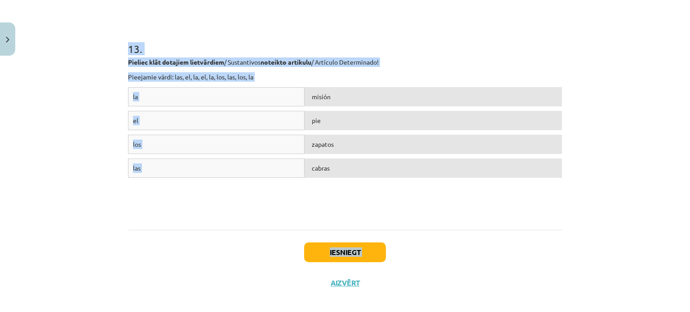
scroll to position [2435, 0]
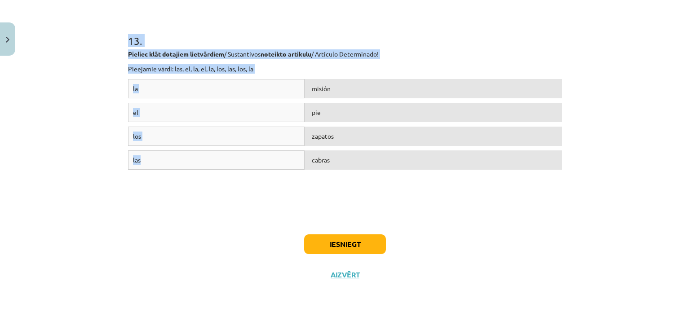
drag, startPoint x: 125, startPoint y: 24, endPoint x: 182, endPoint y: 204, distance: 188.9
copy form "7 . Loremi do sita consectet ad elits doeiusmodte / Incididuntu l Etdolor magna…"
click at [85, 192] on div "Mācību tēma: Spāņu valodas b1 - 11. klases 1.ieskaites mācību materiāls #8 ✅ Re…" at bounding box center [345, 156] width 690 height 312
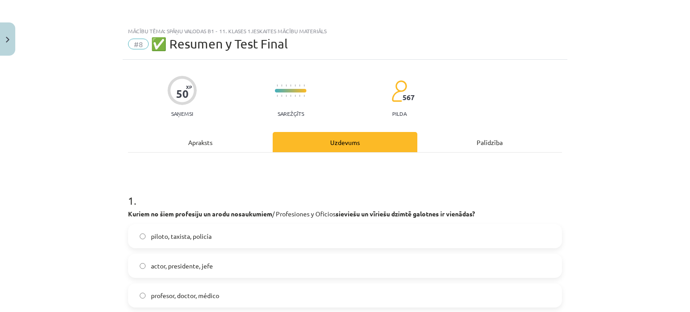
scroll to position [106, 0]
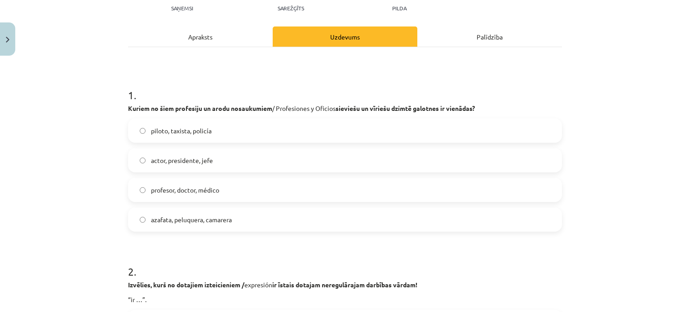
click at [212, 130] on label "piloto, taxista, policía" at bounding box center [345, 130] width 432 height 22
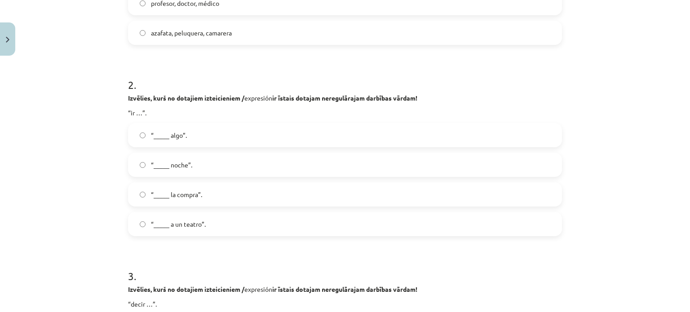
scroll to position [349, 0]
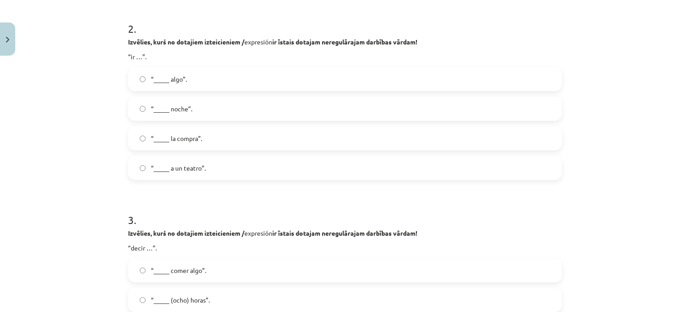
click at [199, 166] on span "“_____ a un teatro”." at bounding box center [178, 168] width 55 height 9
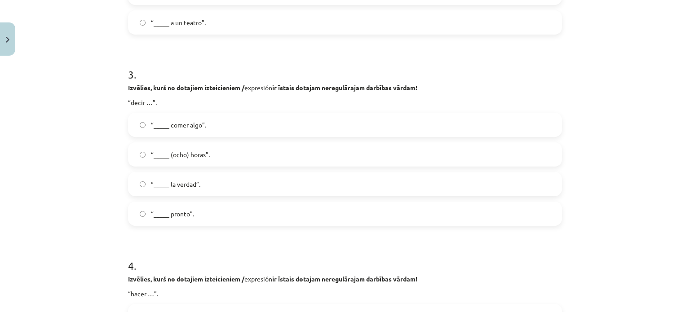
scroll to position [501, 0]
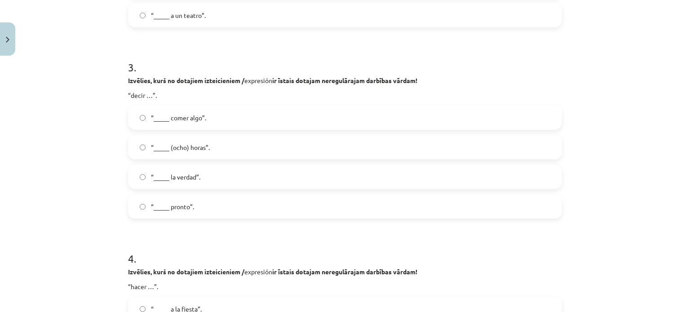
click at [201, 178] on label "“_____ la verdad”." at bounding box center [345, 177] width 432 height 22
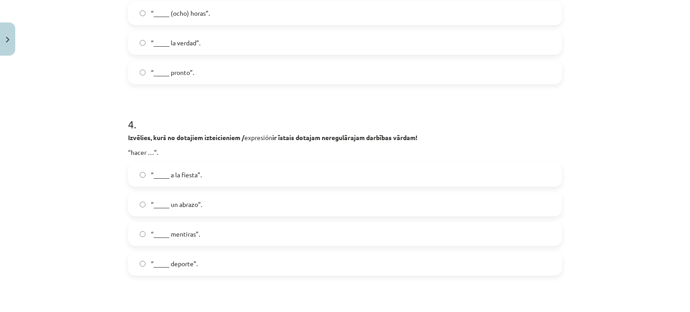
scroll to position [695, 0]
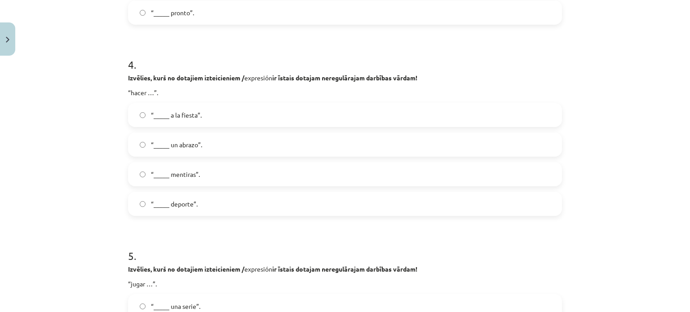
click at [212, 204] on label "“_____ deporte”." at bounding box center [345, 204] width 432 height 22
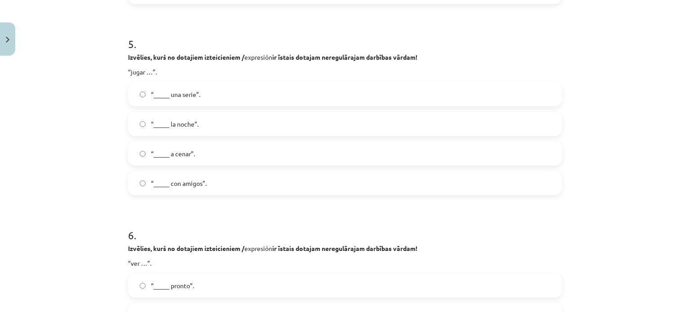
scroll to position [915, 0]
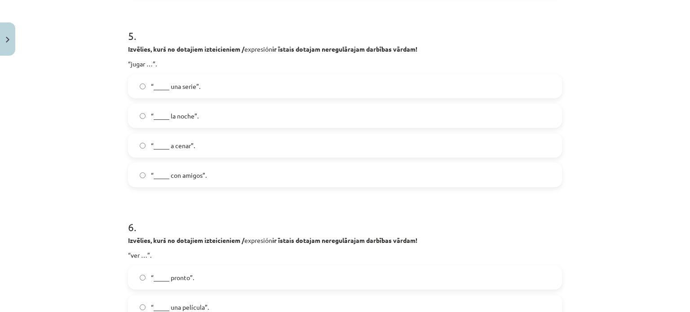
click at [199, 168] on label "“_____ con amigos”." at bounding box center [345, 175] width 432 height 22
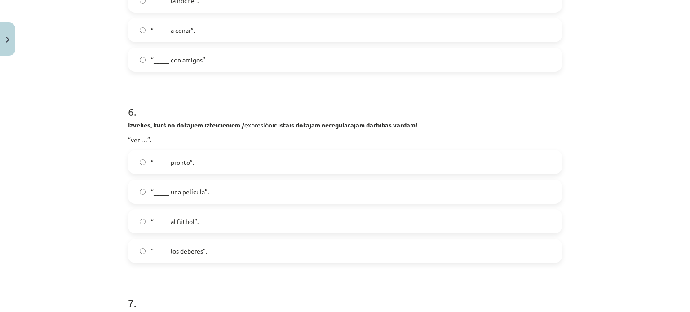
scroll to position [1094, 0]
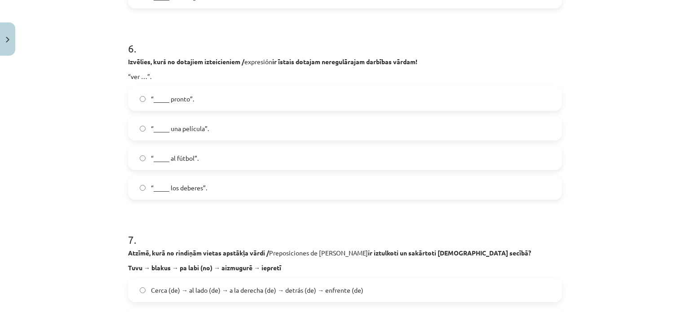
click at [194, 127] on span "“_____ una película”." at bounding box center [180, 128] width 58 height 9
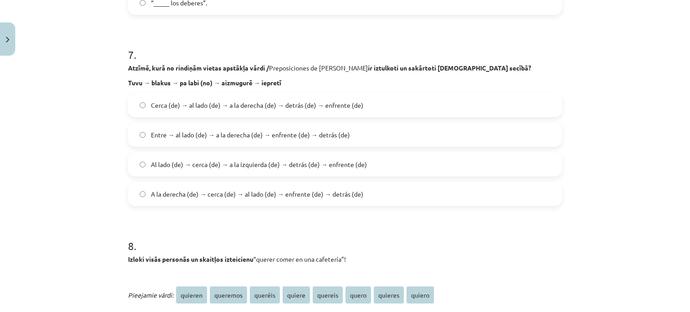
scroll to position [1286, 0]
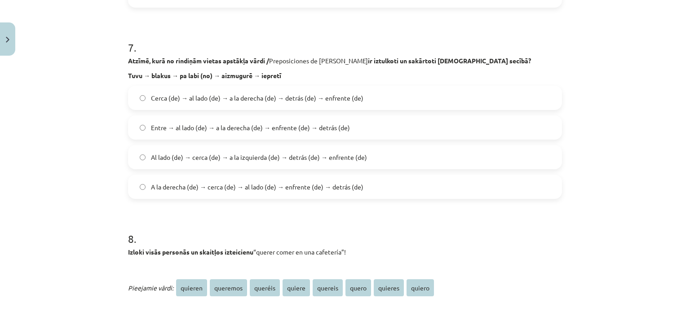
click at [156, 94] on span "Cerca (de) → al lado (de) → a la derecha (de) → detrás (de) → enfrente (de)" at bounding box center [257, 97] width 212 height 9
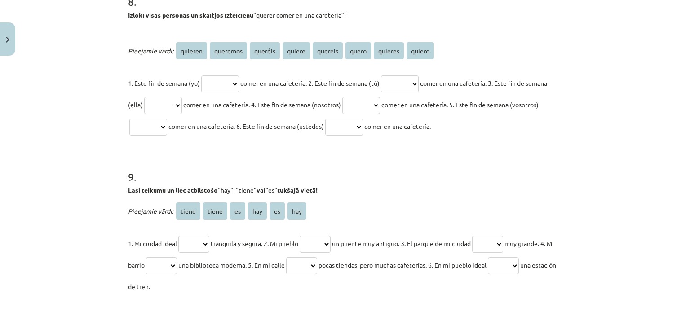
scroll to position [1524, 0]
click at [238, 77] on select "******* ******** ******* ****** ******* ***** ******* ******" at bounding box center [220, 83] width 38 height 17
click at [201, 75] on select "******* ******** ******* ****** ******* ***** ******* ******" at bounding box center [220, 83] width 38 height 17
click at [237, 82] on select "******* ******** ******* ****** ******* ***** ******* ******" at bounding box center [220, 83] width 38 height 17
select select "******"
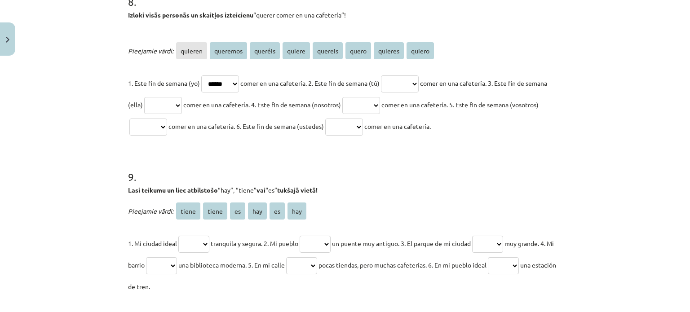
click at [201, 75] on select "******* ******** ******* ****** ******* ***** ******* ******" at bounding box center [220, 83] width 38 height 17
click at [440, 80] on p "1. Este fin de semana (yo) ******* ******** ******* ****** ******* ***** ******…" at bounding box center [345, 104] width 434 height 65
click at [419, 80] on select "******* ******** ******* ****** ******* ***** ******* ******" at bounding box center [400, 83] width 38 height 17
select select "*******"
click at [393, 75] on select "******* ******** ******* ****** ******* ***** ******* ******" at bounding box center [400, 83] width 38 height 17
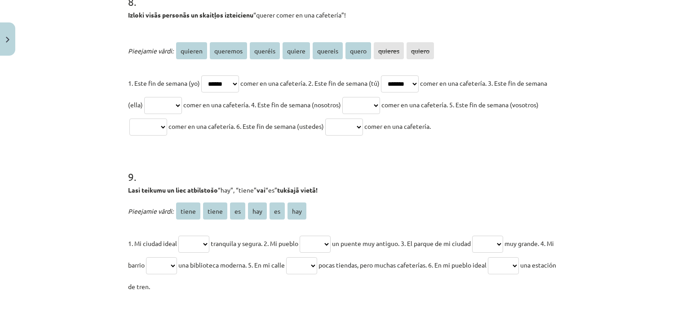
click at [174, 104] on select "******* ******** ******* ****** ******* ***** ******* ******" at bounding box center [163, 105] width 38 height 17
select select "******"
click at [165, 97] on select "******* ******** ******* ****** ******* ***** ******* ******" at bounding box center [163, 105] width 38 height 17
click at [380, 103] on select "******* ******** ******* ****** ******* ***** ******* ******" at bounding box center [361, 105] width 38 height 17
select select "********"
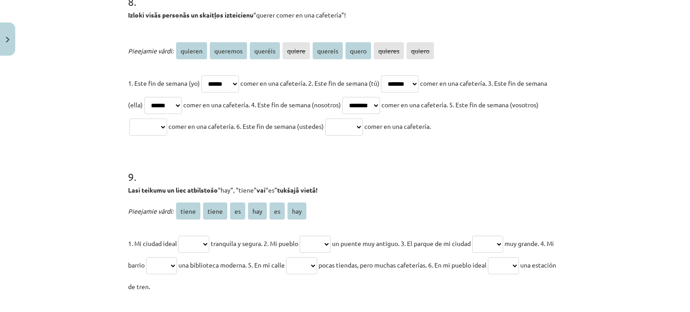
click at [377, 97] on select "******* ******** ******* ****** ******* ***** ******* ******" at bounding box center [361, 105] width 38 height 17
click at [167, 122] on select "******* ******** ******* ****** ******* ***** ******* ******" at bounding box center [148, 127] width 38 height 17
select select "*******"
click at [156, 119] on select "******* ******** ******* ****** ******* ***** ******* ******" at bounding box center [148, 127] width 38 height 17
click at [363, 125] on select "******* ******** ******* ****** ******* ***** ******* ******" at bounding box center [344, 127] width 38 height 17
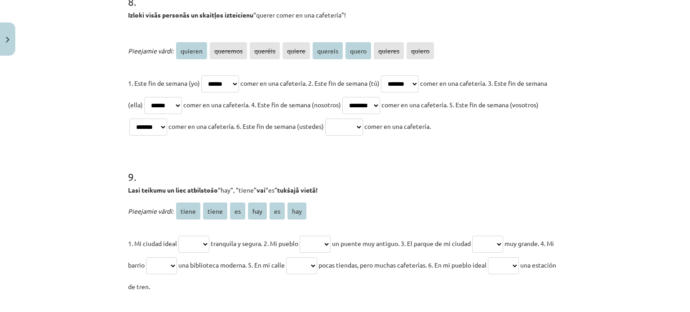
select select "*******"
click at [363, 119] on select "******* ******** ******* ****** ******* ***** ******* ******" at bounding box center [344, 127] width 38 height 17
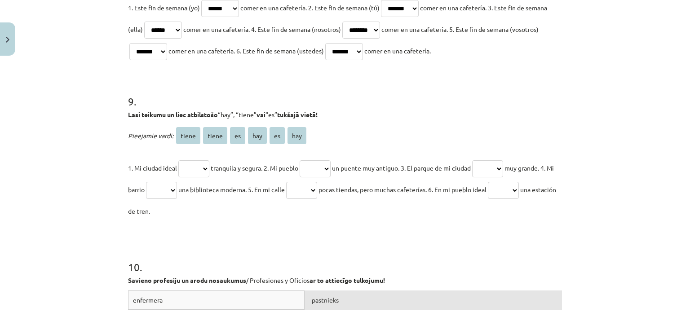
scroll to position [1599, 0]
click at [193, 167] on select "***** ***** ** *** ** ***" at bounding box center [193, 168] width 31 height 17
select select "**"
click at [178, 160] on select "***** ***** ** *** ** ***" at bounding box center [193, 168] width 31 height 17
click at [329, 164] on select "***** ***** ** *** ** ***" at bounding box center [315, 168] width 31 height 17
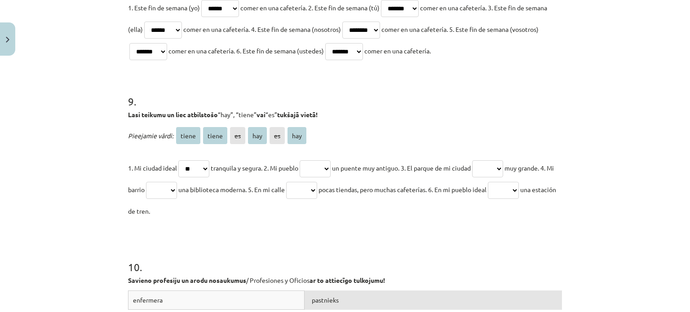
select select "*****"
click at [305, 160] on select "***** ***** ** *** ** ***" at bounding box center [315, 168] width 31 height 17
click at [503, 167] on select "***** ***** ** *** ** ***" at bounding box center [487, 168] width 31 height 17
select select "**"
click at [484, 160] on select "***** ***** ** *** ** ***" at bounding box center [487, 168] width 31 height 17
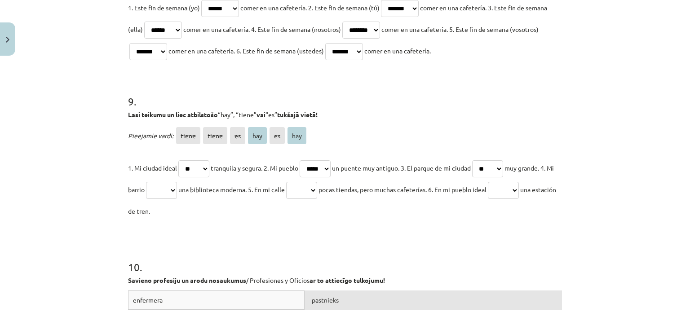
click at [177, 191] on select "***** ***** ** *** ** ***" at bounding box center [161, 190] width 31 height 17
select select "*****"
click at [159, 182] on select "***** ***** ** *** ** ***" at bounding box center [161, 190] width 31 height 17
click at [317, 188] on select "***** ***** ** *** ** ***" at bounding box center [301, 190] width 31 height 17
select select "***"
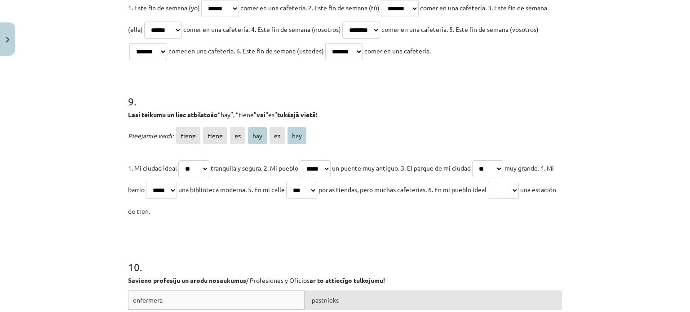
click at [306, 182] on select "***** ***** ** *** ** ***" at bounding box center [301, 190] width 31 height 17
click at [519, 182] on select "***** ***** ** *** ** ***" at bounding box center [503, 190] width 31 height 17
select select "***"
click at [515, 182] on select "***** ***** ** *** ** ***" at bounding box center [503, 190] width 31 height 17
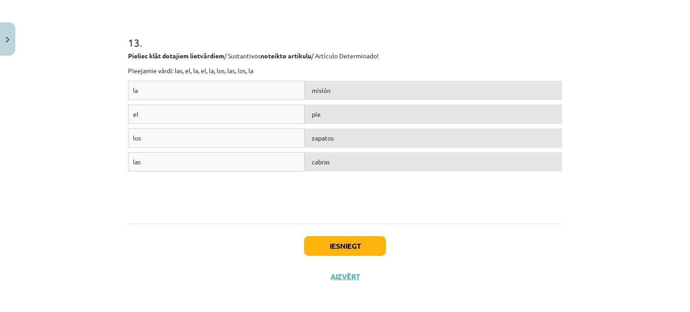
scroll to position [2435, 0]
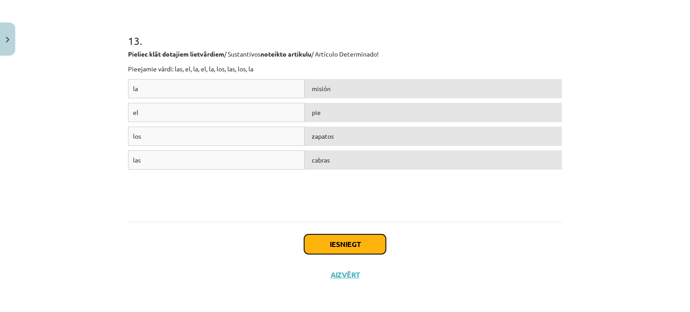
click at [326, 237] on button "Iesniegt" at bounding box center [345, 244] width 82 height 20
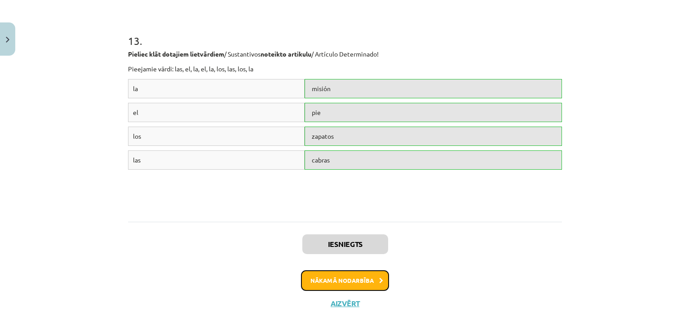
click at [337, 275] on button "Nākamā nodarbība" at bounding box center [345, 280] width 88 height 21
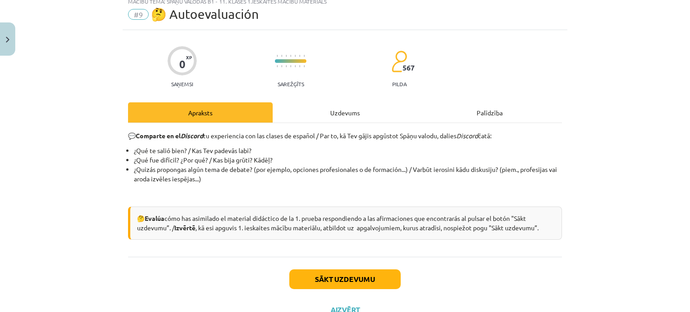
scroll to position [22, 0]
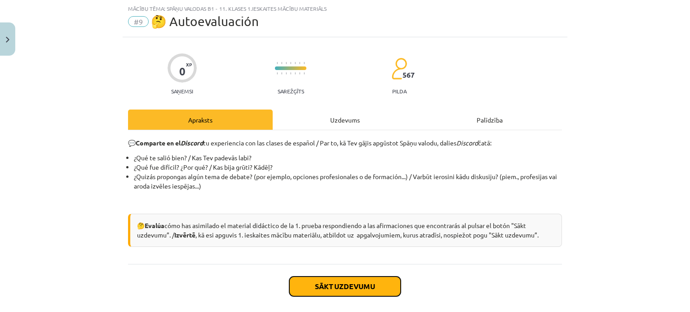
click at [338, 283] on button "Sākt uzdevumu" at bounding box center [344, 287] width 111 height 20
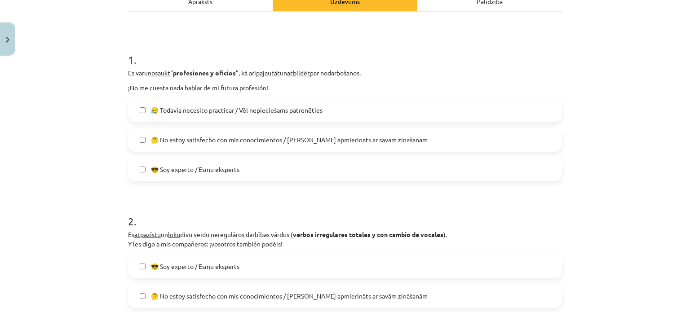
scroll to position [142, 0]
click at [225, 108] on span "😥 Todavía necesito practicar / Vēl nepieciešams patrenēties" at bounding box center [237, 109] width 172 height 9
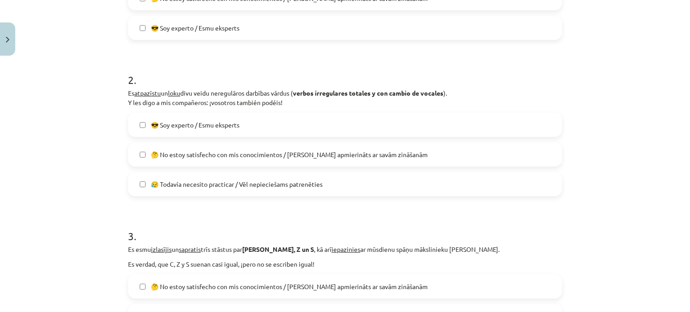
click at [234, 181] on span "😥 Todavía necesito practicar / Vēl nepieciešams patrenēties" at bounding box center [237, 184] width 172 height 9
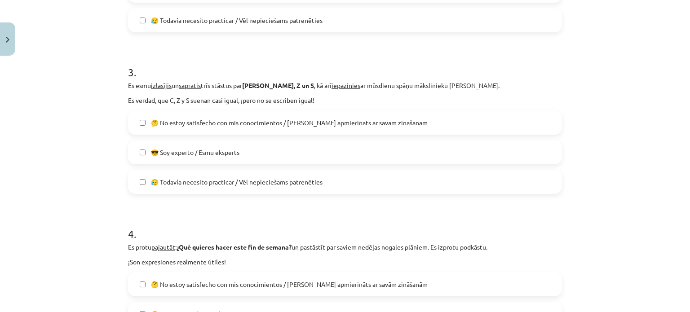
scroll to position [449, 0]
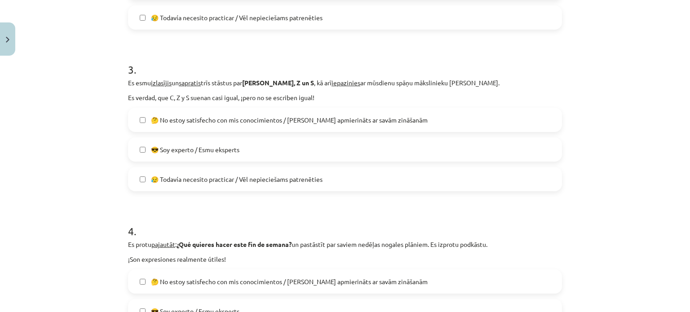
click at [233, 181] on span "😥 Todavía necesito practicar / Vēl nepieciešams patrenēties" at bounding box center [237, 179] width 172 height 9
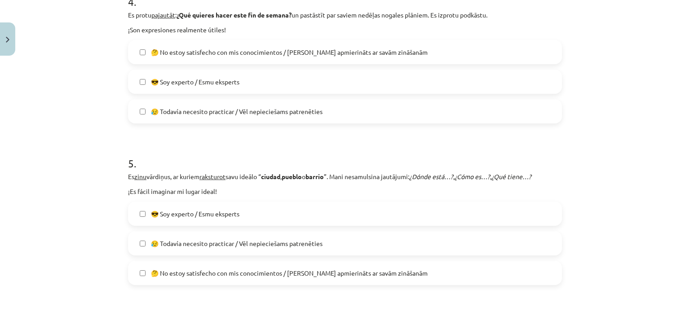
click at [238, 115] on span "😥 Todavía necesito practicar / Vēl nepieciešams patrenēties" at bounding box center [237, 111] width 172 height 9
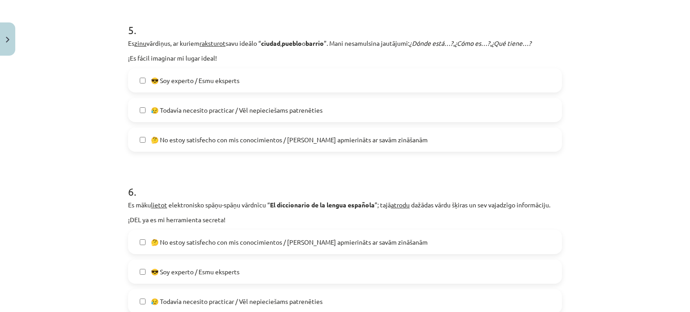
scroll to position [813, 0]
click at [238, 140] on span "🤔 No estoy satisfecho con mis conocimientos / [PERSON_NAME] apmierināts ar savā…" at bounding box center [289, 139] width 277 height 9
click at [239, 106] on span "😥 Todavía necesito practicar / Vēl nepieciešams patrenēties" at bounding box center [237, 109] width 172 height 9
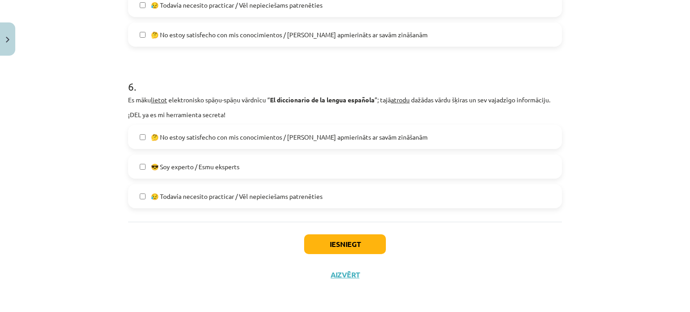
click at [267, 199] on span "😥 Todavía necesito practicar / Vēl nepieciešams patrenēties" at bounding box center [237, 196] width 172 height 9
click at [358, 244] on button "Iesniegt" at bounding box center [345, 244] width 82 height 20
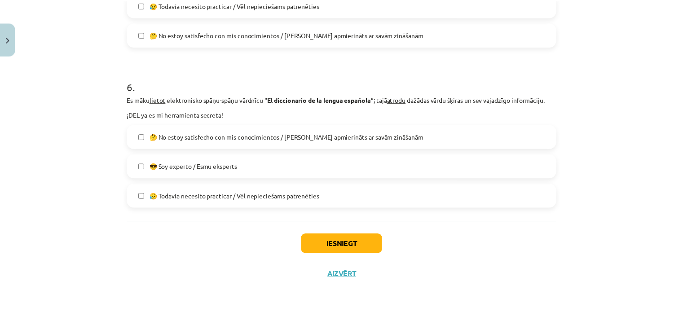
scroll to position [224, 0]
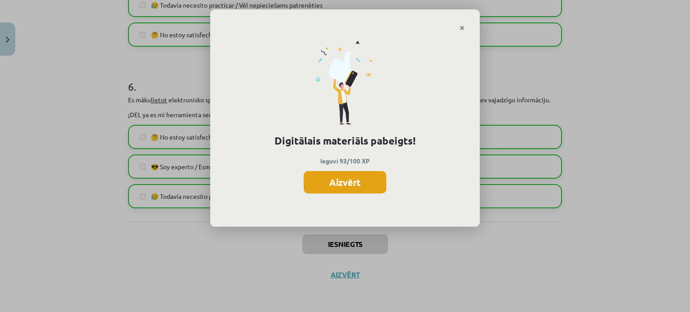
click at [350, 180] on button "Aizvērt" at bounding box center [345, 182] width 83 height 22
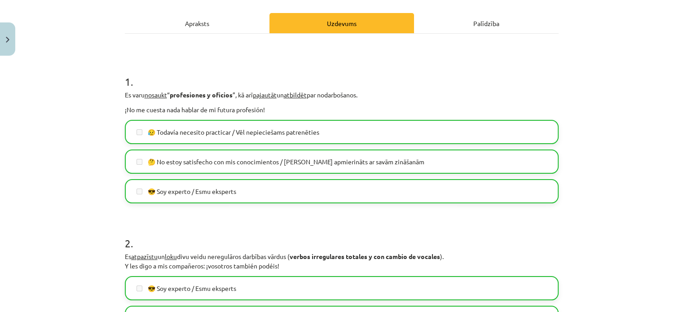
scroll to position [0, 0]
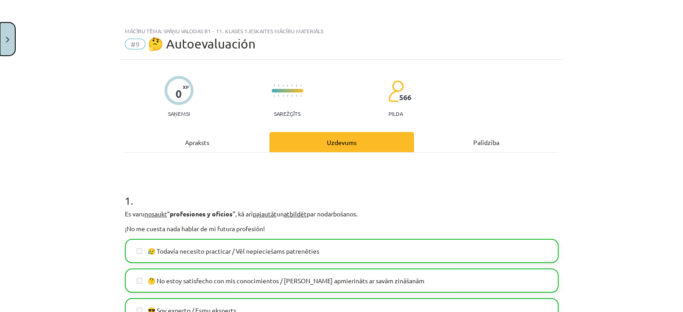
click at [2, 36] on button "Close" at bounding box center [7, 38] width 15 height 33
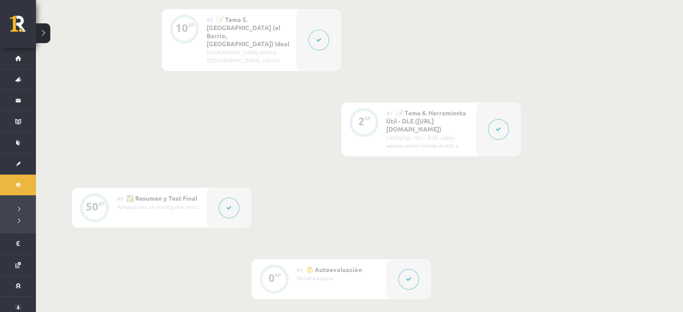
scroll to position [654, 0]
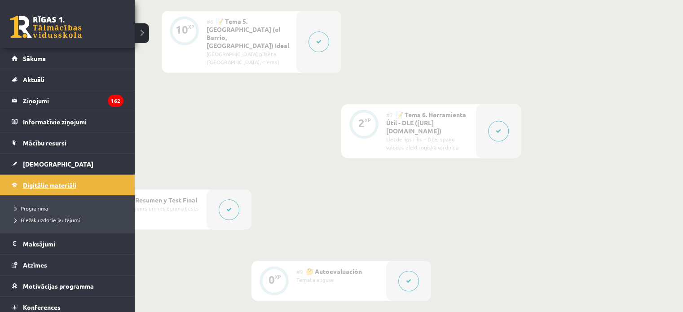
click at [22, 182] on link "Digitālie materiāli" at bounding box center [68, 185] width 112 height 21
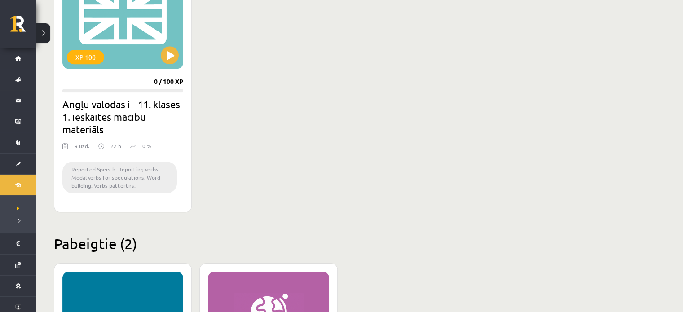
scroll to position [784, 0]
